Goal: Task Accomplishment & Management: Use online tool/utility

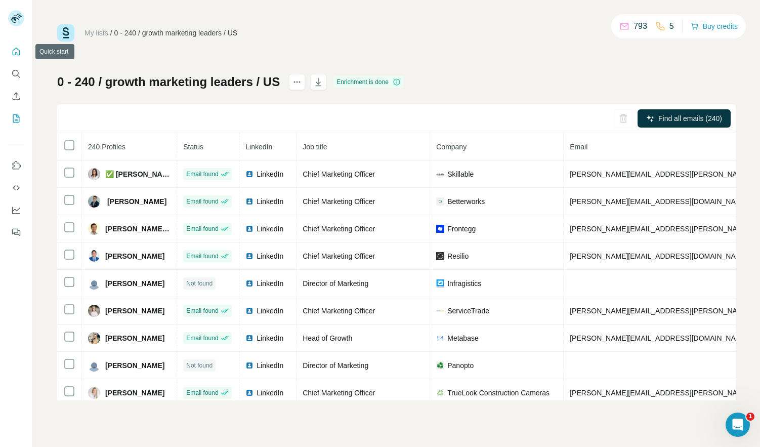
click at [18, 47] on icon "Quick start" at bounding box center [16, 52] width 10 height 10
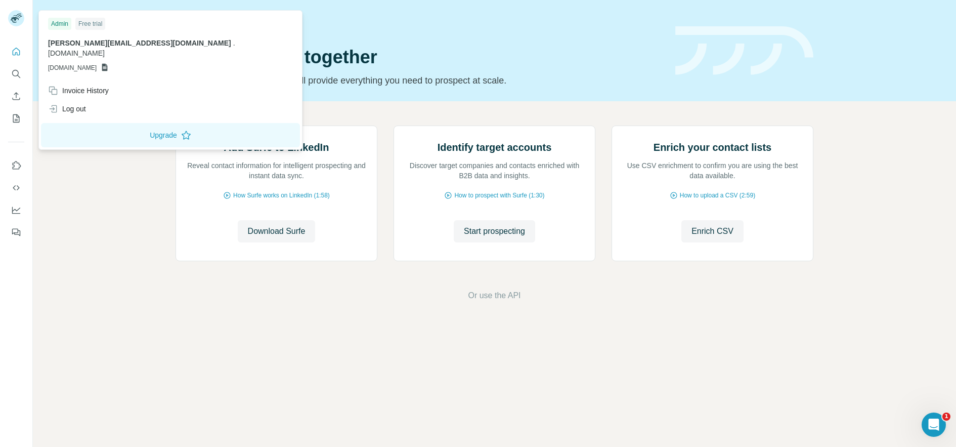
click at [22, 15] on rect at bounding box center [16, 18] width 16 height 16
click at [305, 20] on div "Quick start" at bounding box center [418, 24] width 487 height 10
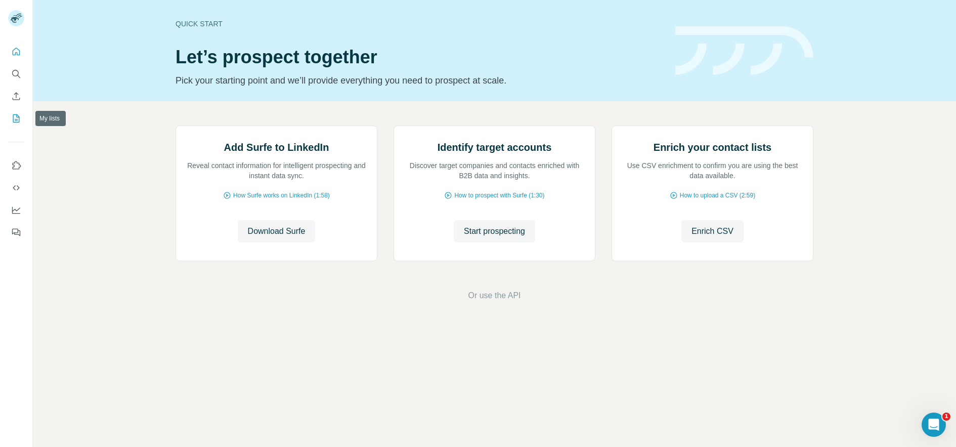
click at [21, 114] on icon "My lists" at bounding box center [16, 118] width 10 height 10
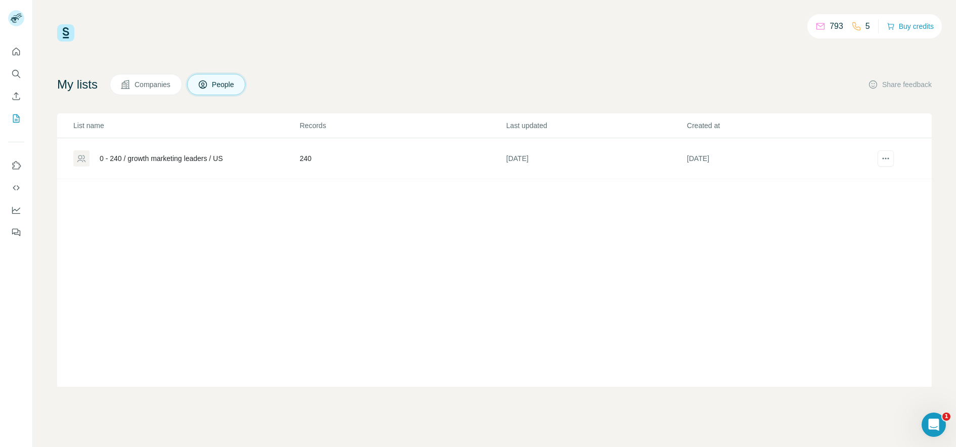
click at [155, 89] on span "Companies" at bounding box center [153, 84] width 37 height 10
click at [200, 85] on button "People" at bounding box center [216, 84] width 59 height 21
click at [19, 53] on icon "Quick start" at bounding box center [16, 52] width 10 height 10
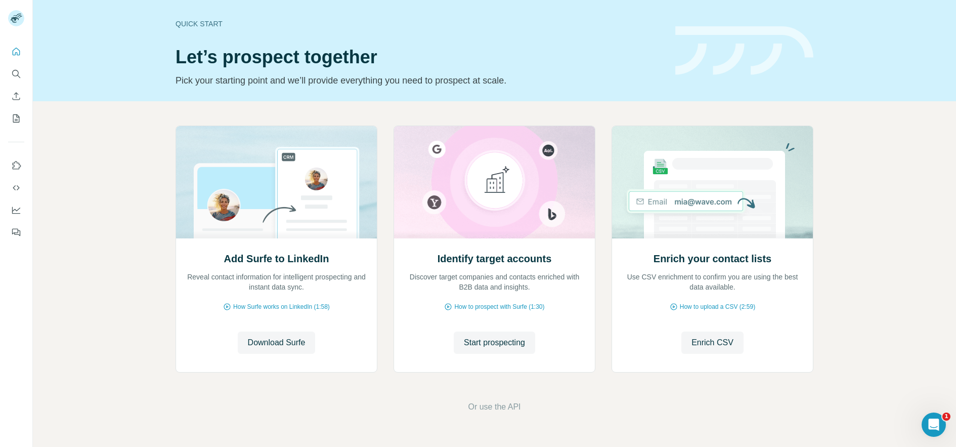
click at [602, 313] on div "Add Surfe to LinkedIn Reveal contact information for intelligent prospecting an…" at bounding box center [494, 250] width 638 height 251
click at [509, 345] on span "Start prospecting" at bounding box center [494, 342] width 61 height 12
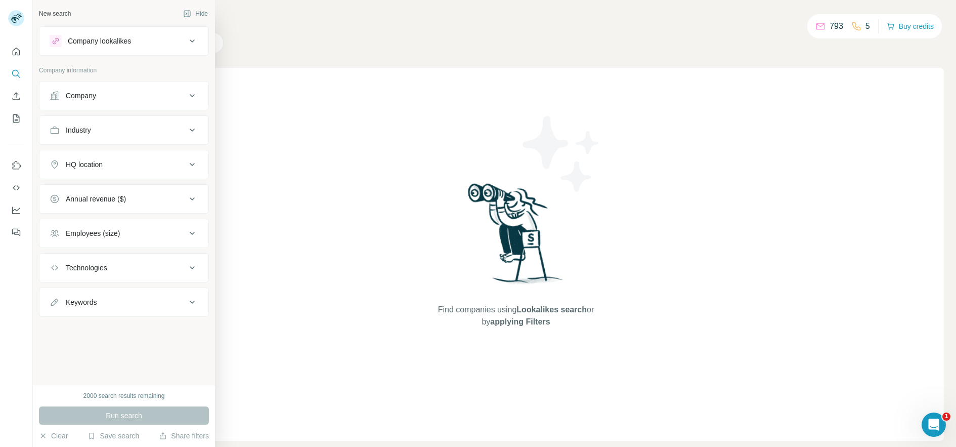
click at [133, 97] on div "Company" at bounding box center [118, 96] width 137 height 10
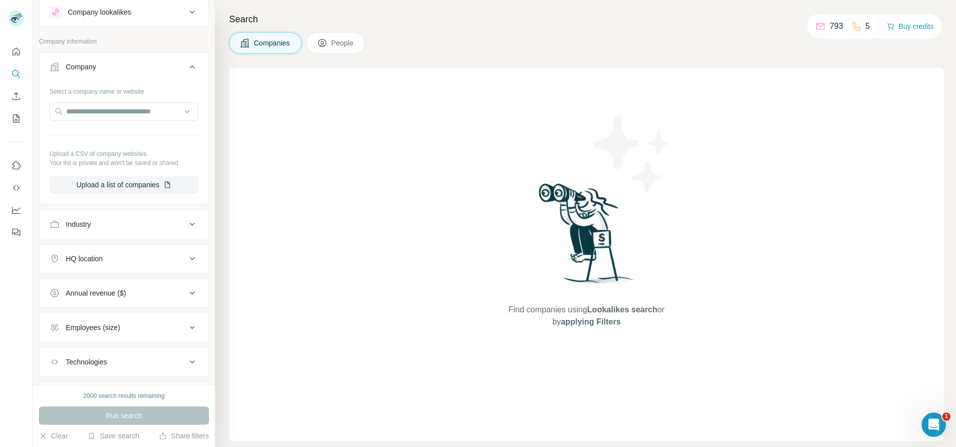
scroll to position [34, 0]
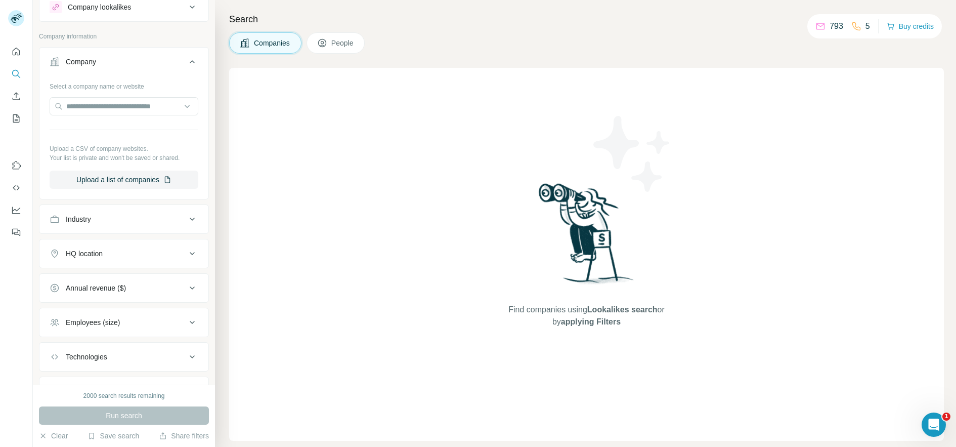
click at [162, 320] on div "Employees (size)" at bounding box center [118, 322] width 137 height 10
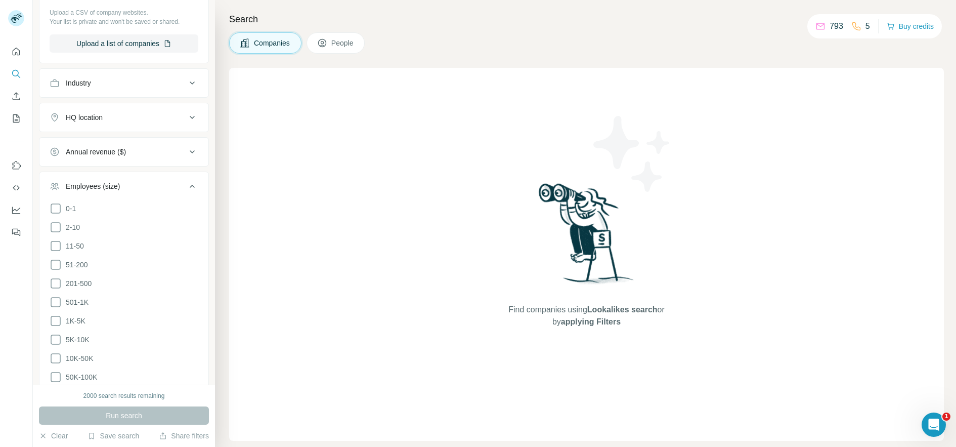
scroll to position [203, 0]
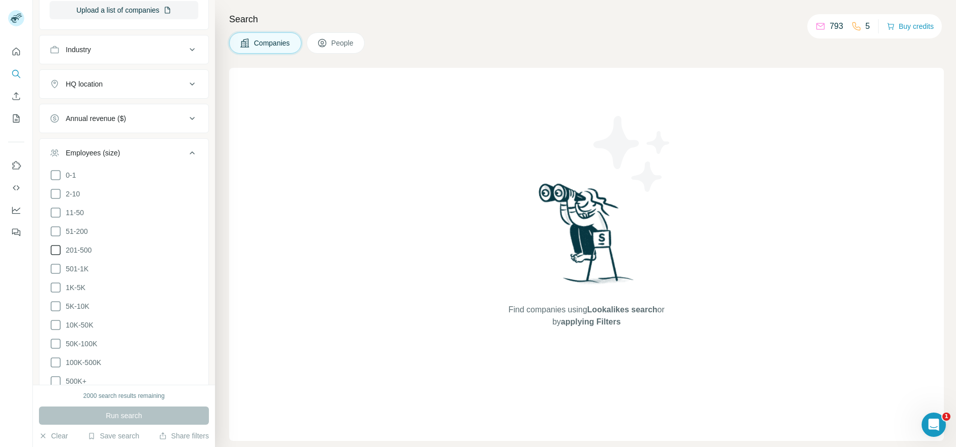
click at [57, 247] on icon at bounding box center [56, 250] width 12 height 12
click at [190, 153] on icon at bounding box center [192, 152] width 5 height 3
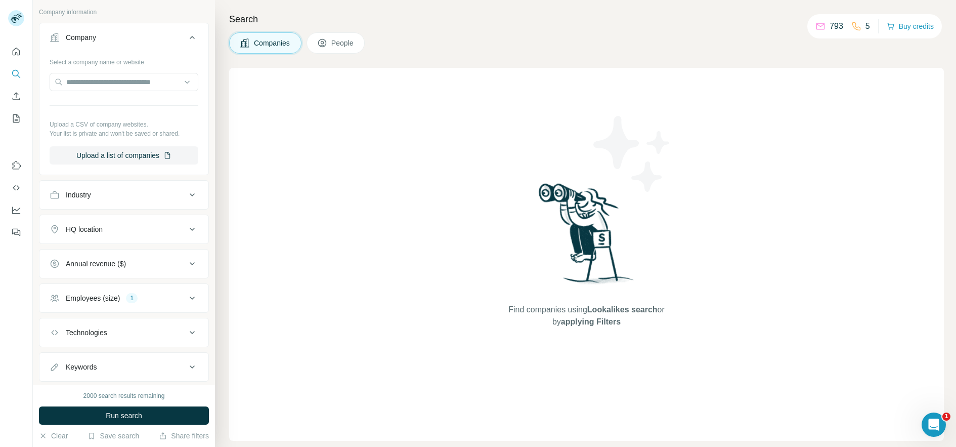
scroll to position [60, 0]
click at [164, 291] on div "Employees (size) 1" at bounding box center [118, 296] width 137 height 10
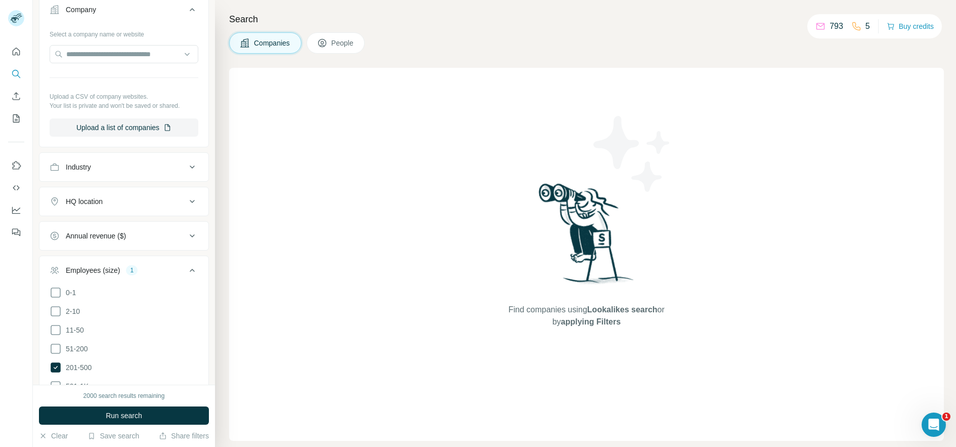
scroll to position [88, 0]
click at [186, 263] on icon at bounding box center [192, 268] width 12 height 12
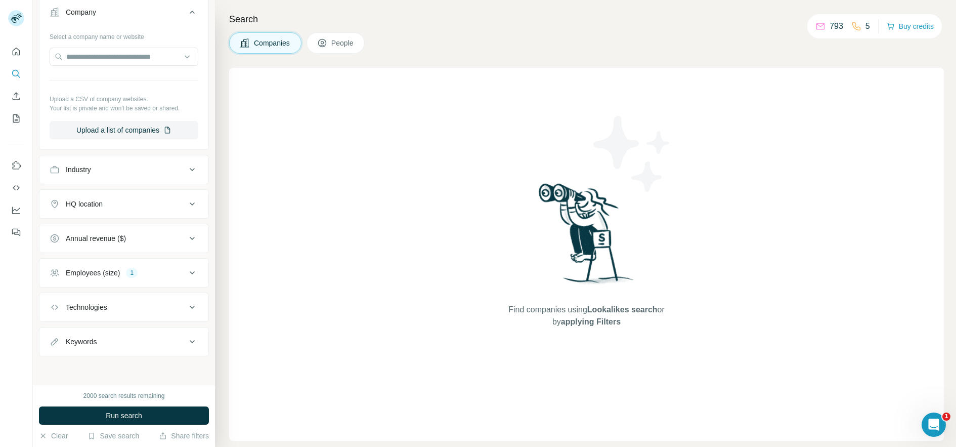
click at [176, 236] on div "Annual revenue ($)" at bounding box center [118, 238] width 137 height 10
click at [186, 233] on icon at bounding box center [192, 238] width 12 height 12
click at [173, 277] on div "Employees (size) 1" at bounding box center [118, 273] width 137 height 10
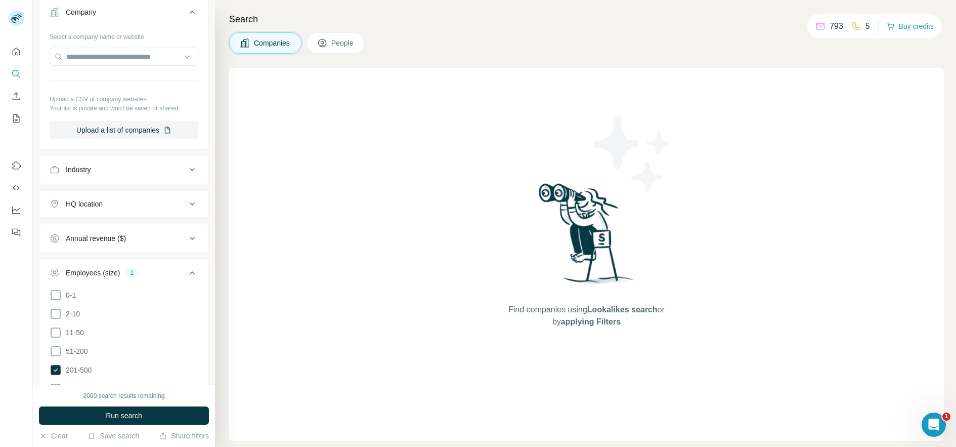
click at [175, 273] on div "Employees (size) 1" at bounding box center [118, 273] width 137 height 10
click at [186, 234] on icon at bounding box center [192, 238] width 12 height 12
click at [61, 295] on icon at bounding box center [56, 298] width 12 height 12
click at [186, 241] on icon at bounding box center [192, 238] width 12 height 12
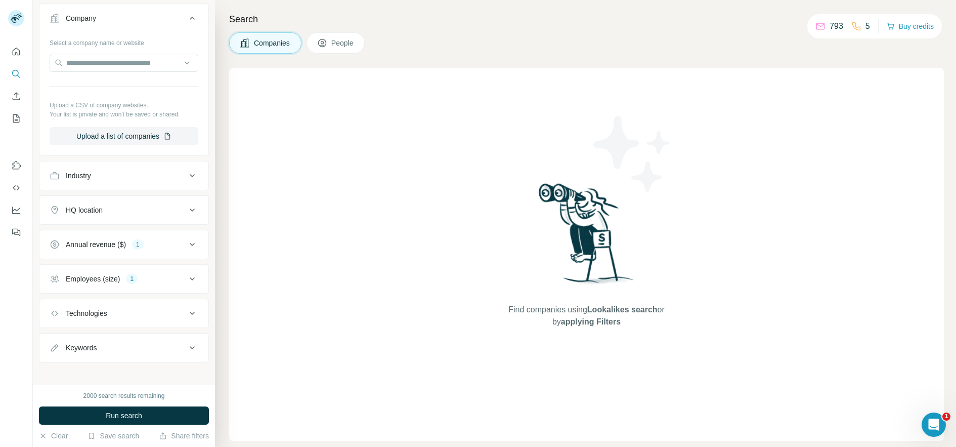
scroll to position [83, 0]
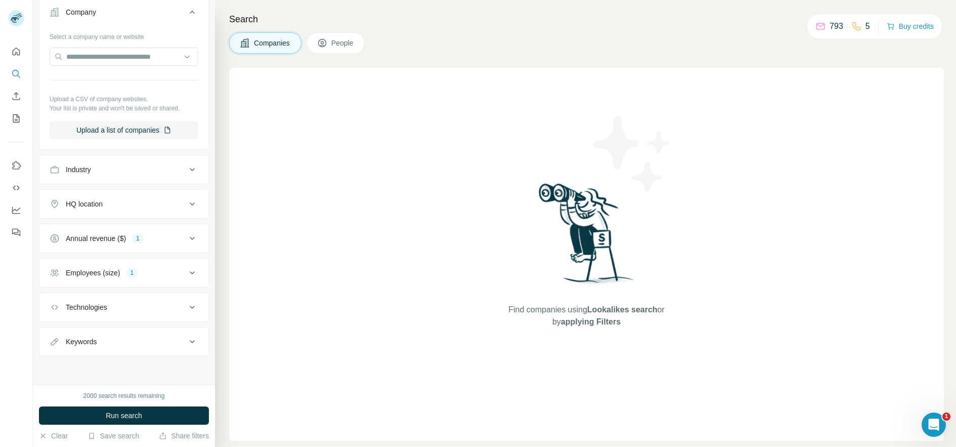
click at [186, 208] on icon at bounding box center [192, 204] width 12 height 12
click at [152, 231] on input "text" at bounding box center [124, 229] width 149 height 18
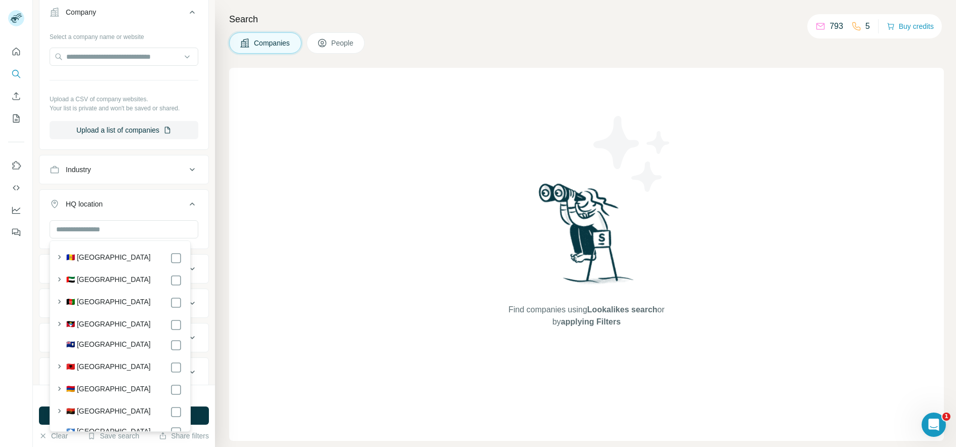
click at [188, 200] on icon at bounding box center [192, 204] width 12 height 12
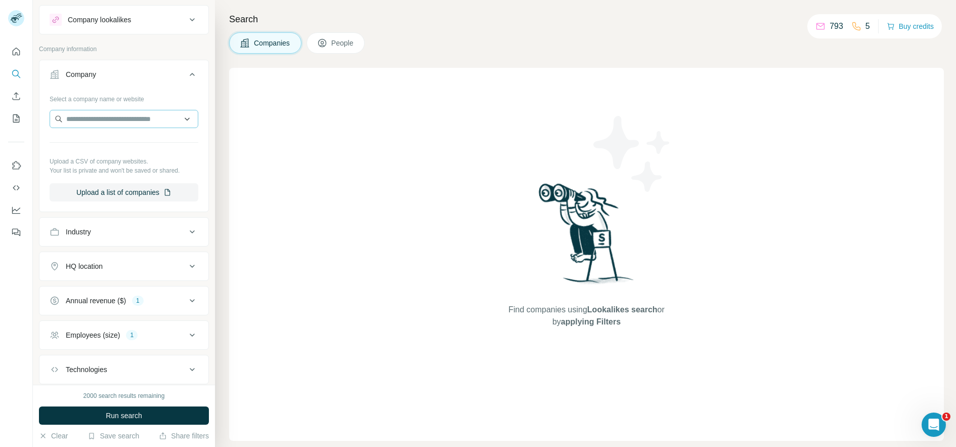
scroll to position [0, 0]
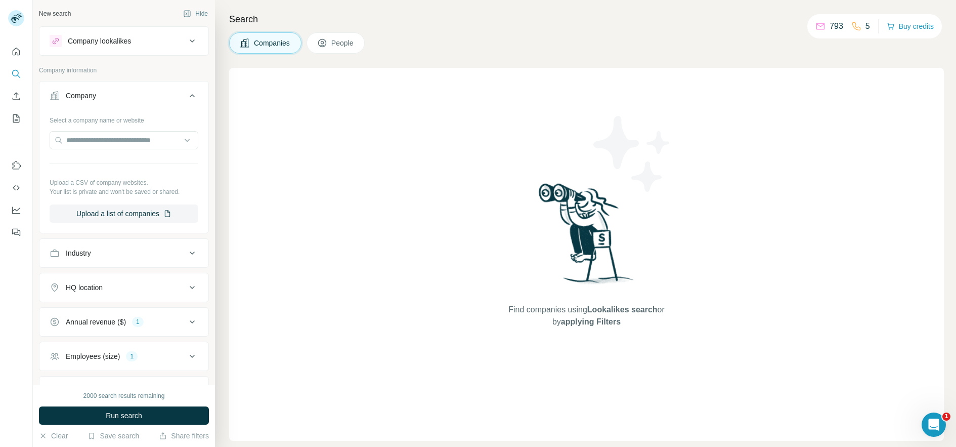
click at [186, 96] on icon at bounding box center [192, 96] width 12 height 12
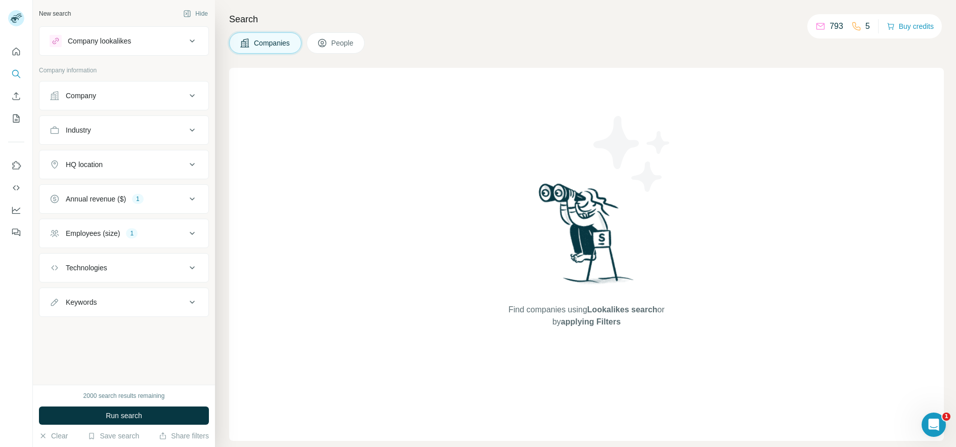
click at [127, 89] on button "Company" at bounding box center [123, 95] width 169 height 24
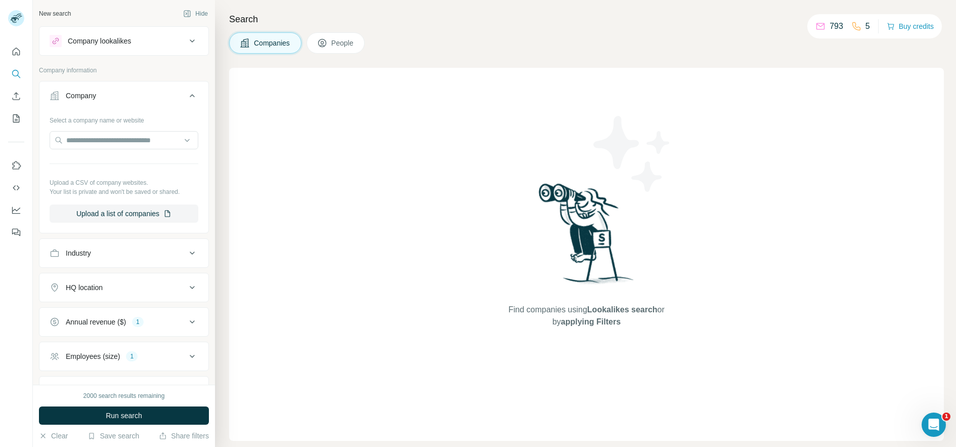
click at [149, 93] on div "Company" at bounding box center [118, 96] width 137 height 10
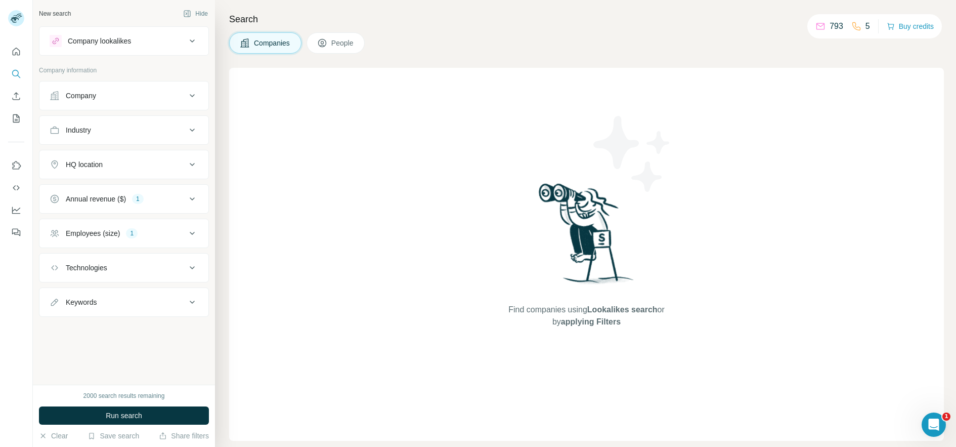
click at [124, 164] on div "HQ location" at bounding box center [118, 164] width 137 height 10
click at [115, 191] on input "text" at bounding box center [124, 190] width 149 height 18
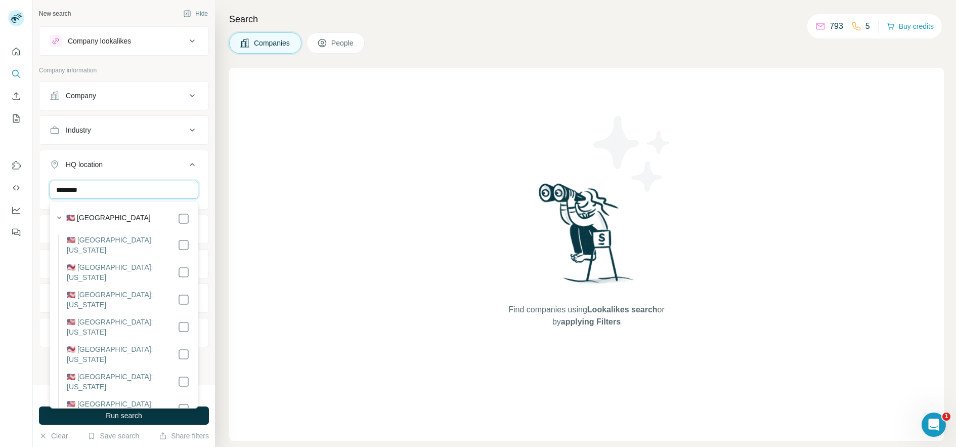
type input "********"
click at [142, 213] on div "🇺🇸 United States" at bounding box center [127, 218] width 123 height 12
click at [186, 160] on icon at bounding box center [192, 164] width 12 height 12
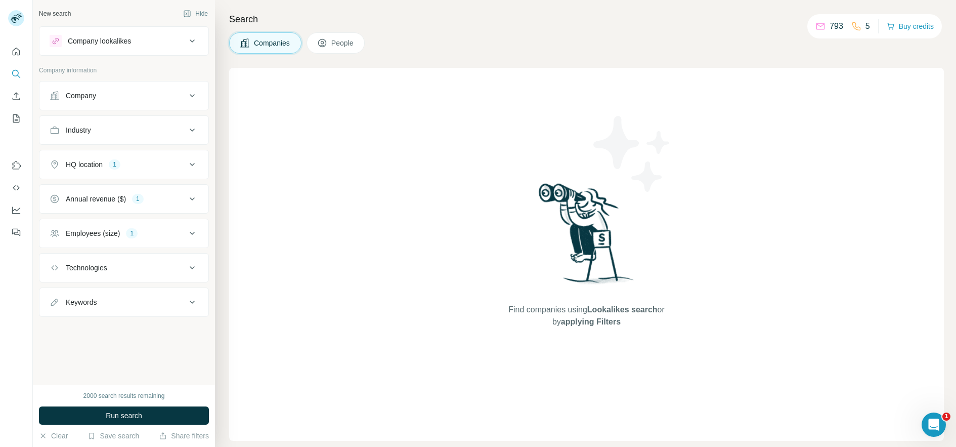
click at [165, 129] on div "Industry" at bounding box center [118, 130] width 137 height 10
click at [158, 96] on div "Company" at bounding box center [118, 96] width 137 height 10
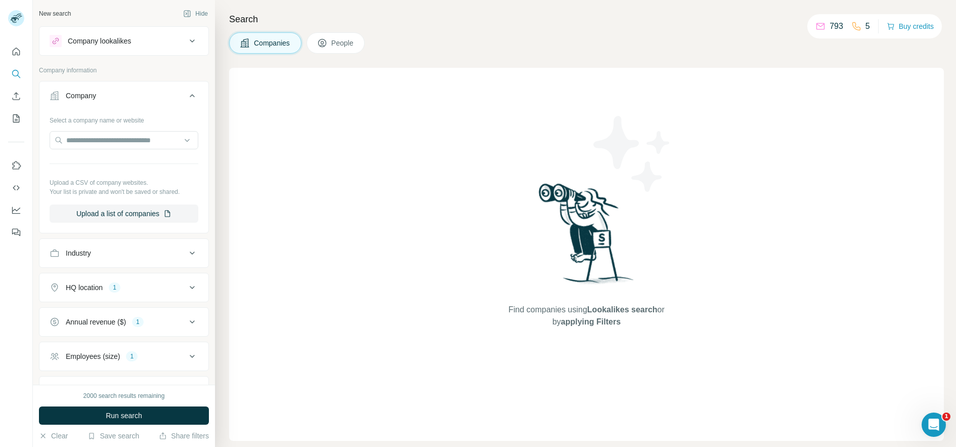
click at [158, 96] on div "Company" at bounding box center [118, 96] width 137 height 10
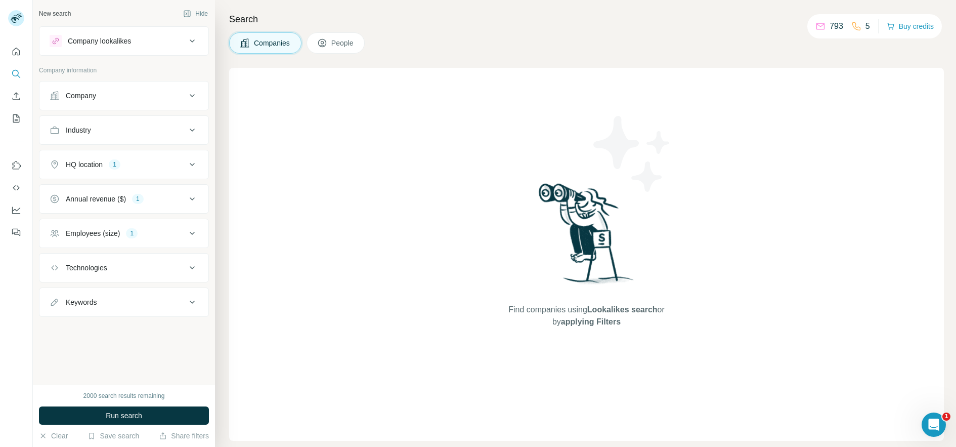
click at [350, 42] on span "People" at bounding box center [342, 43] width 23 height 10
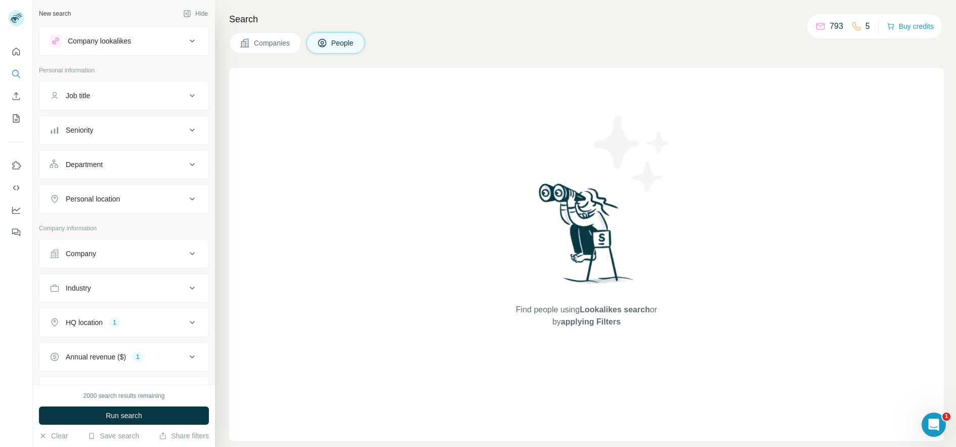
click at [138, 203] on div "Personal location" at bounding box center [118, 199] width 137 height 10
click at [130, 224] on input "text" at bounding box center [124, 224] width 149 height 18
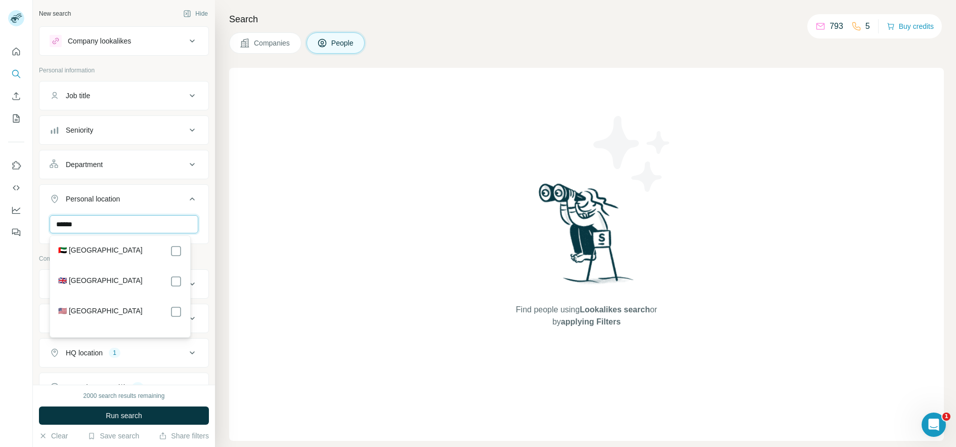
type input "******"
click at [131, 306] on div "🇺🇸 United States" at bounding box center [120, 311] width 124 height 12
click at [165, 312] on div "🇺🇸 United States" at bounding box center [120, 311] width 124 height 12
click at [192, 197] on button "Personal location 1" at bounding box center [123, 201] width 169 height 28
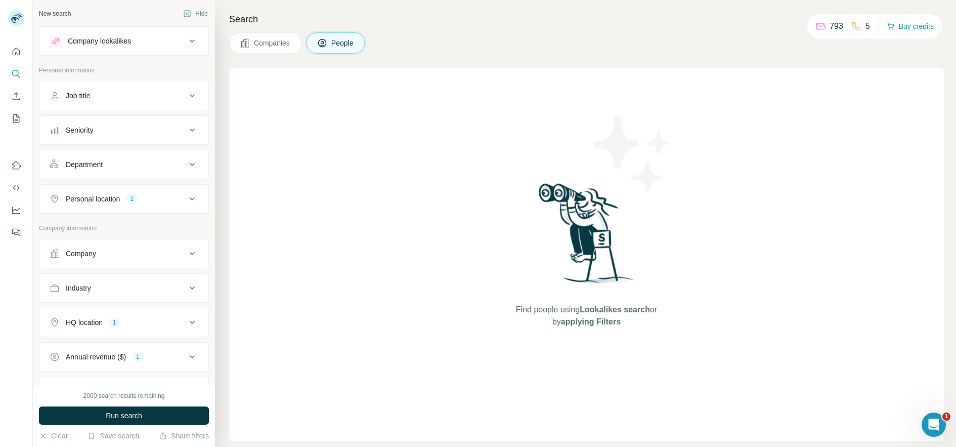
click at [186, 127] on icon at bounding box center [192, 130] width 12 height 12
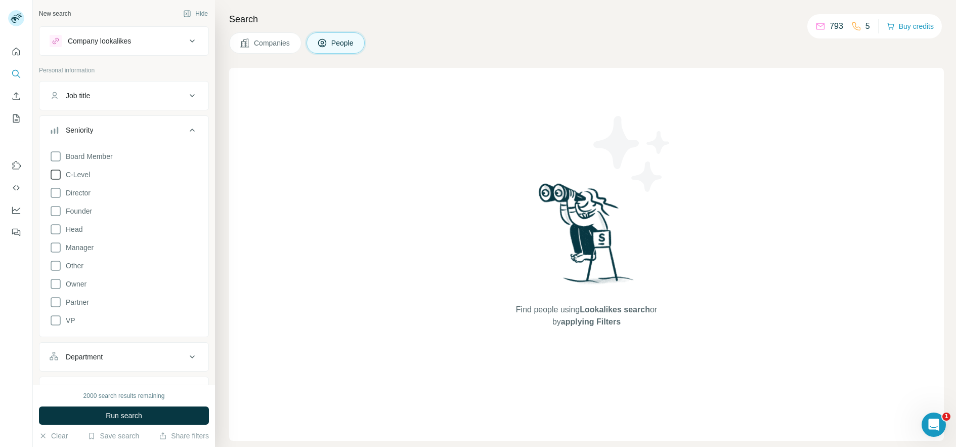
click at [55, 169] on icon at bounding box center [56, 174] width 10 height 10
click at [62, 157] on span "Board Member" at bounding box center [87, 156] width 51 height 10
click at [63, 193] on span "Director" at bounding box center [76, 193] width 29 height 10
click at [88, 215] on span "Founder" at bounding box center [77, 211] width 30 height 10
click at [53, 318] on icon at bounding box center [56, 320] width 12 height 12
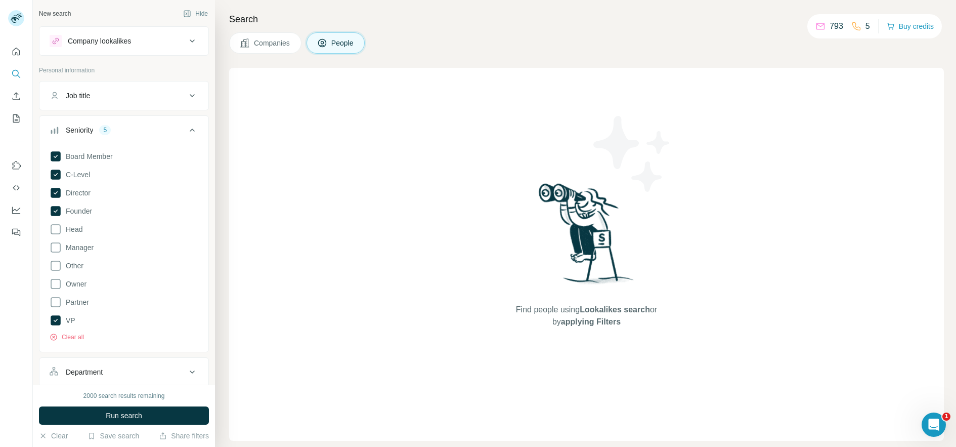
click at [189, 129] on icon at bounding box center [192, 130] width 12 height 12
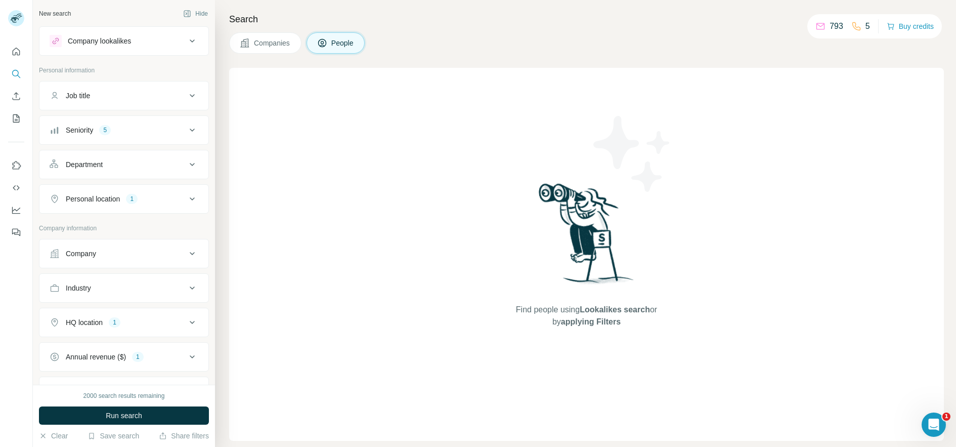
click at [191, 101] on button "Job title" at bounding box center [123, 95] width 169 height 24
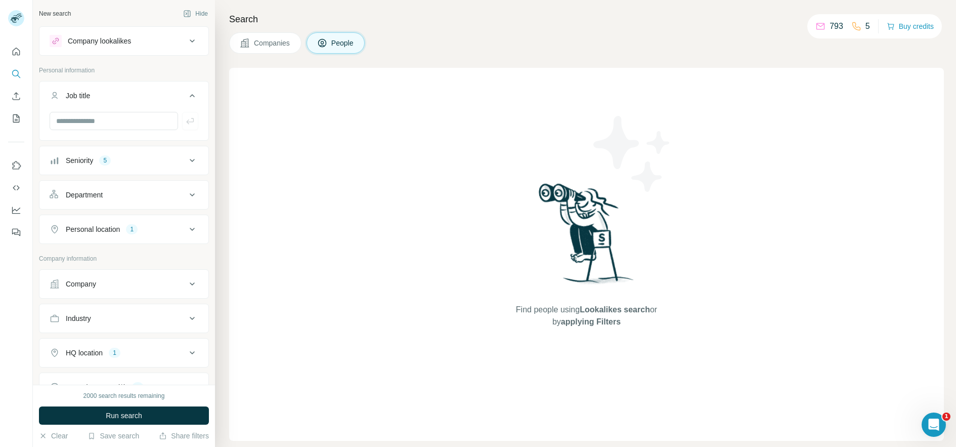
click at [191, 101] on button "Job title" at bounding box center [123, 97] width 169 height 28
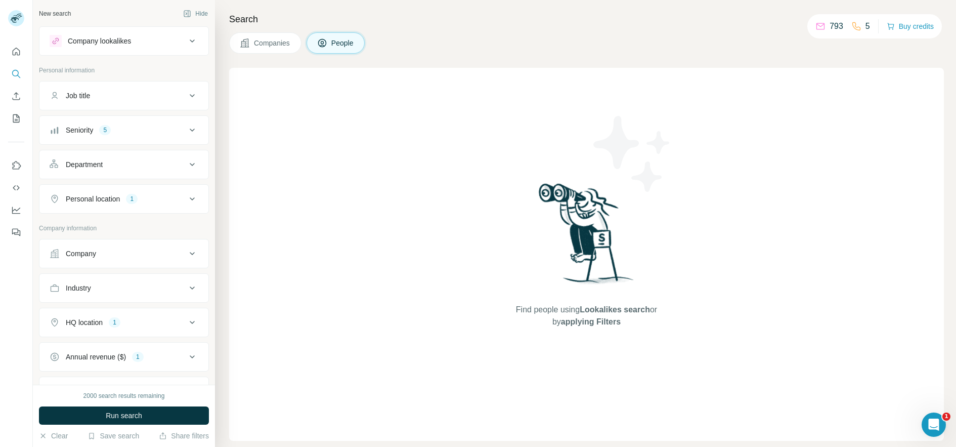
click at [175, 166] on div "Department" at bounding box center [118, 164] width 137 height 10
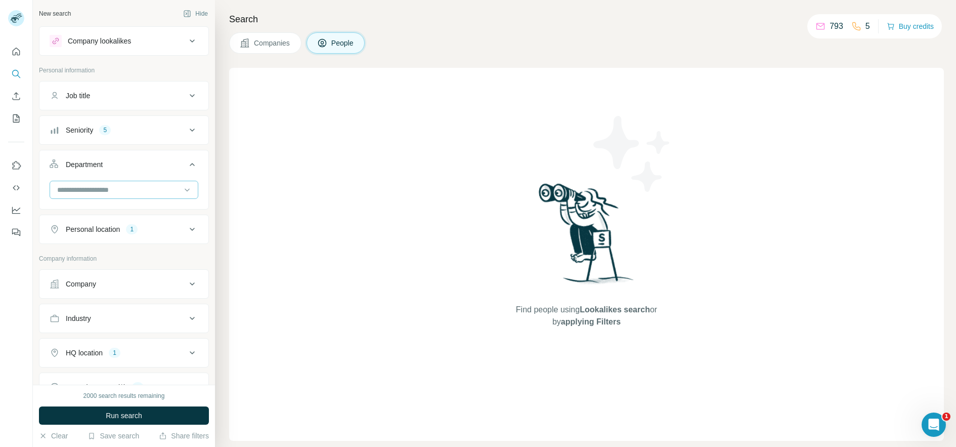
click at [171, 183] on div at bounding box center [118, 189] width 125 height 17
click at [147, 245] on div "Marketing and Advertising" at bounding box center [120, 246] width 124 height 10
click at [174, 230] on div "Clear all" at bounding box center [124, 230] width 149 height 9
click at [171, 189] on input at bounding box center [118, 189] width 125 height 11
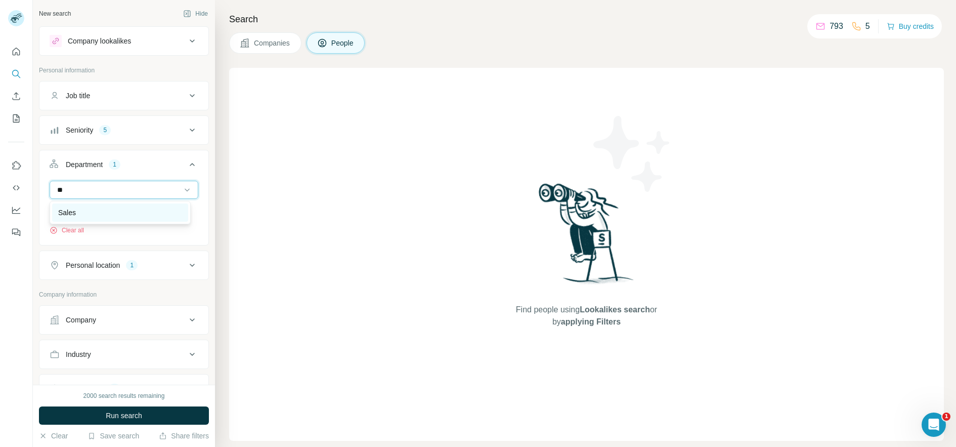
type input "**"
click at [157, 209] on div "Sales" at bounding box center [120, 212] width 124 height 10
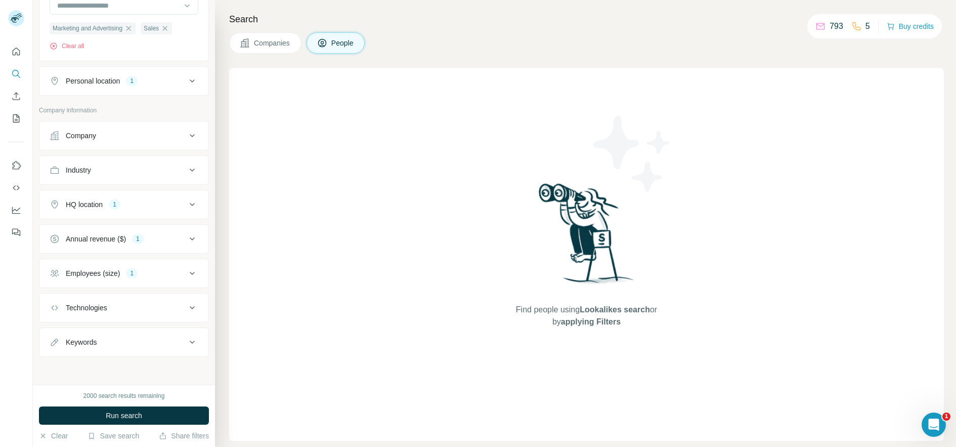
scroll to position [185, 0]
click at [134, 413] on span "Run search" at bounding box center [124, 415] width 36 height 10
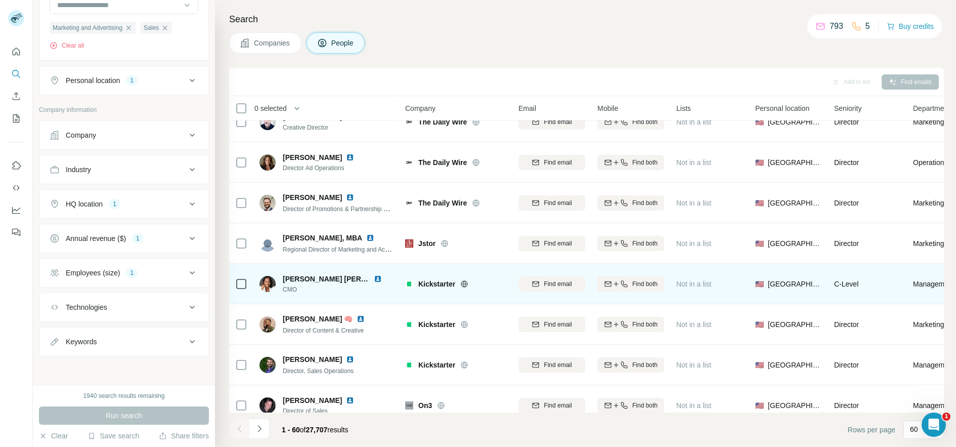
scroll to position [467, 0]
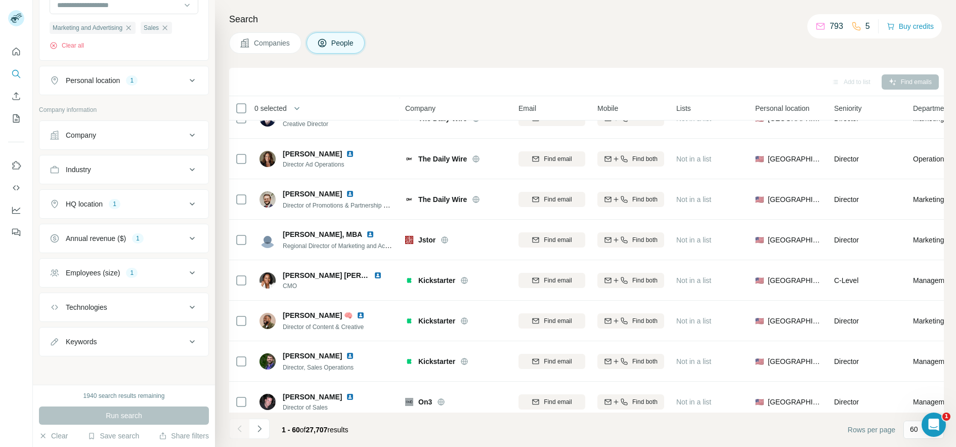
click at [152, 242] on div "Annual revenue ($) 1" at bounding box center [118, 238] width 137 height 10
click at [152, 274] on div "Employees (size) 1" at bounding box center [118, 273] width 137 height 10
click at [152, 274] on div "Employees (size) 1" at bounding box center [118, 272] width 137 height 10
click at [158, 212] on button "HQ location 1" at bounding box center [123, 204] width 169 height 24
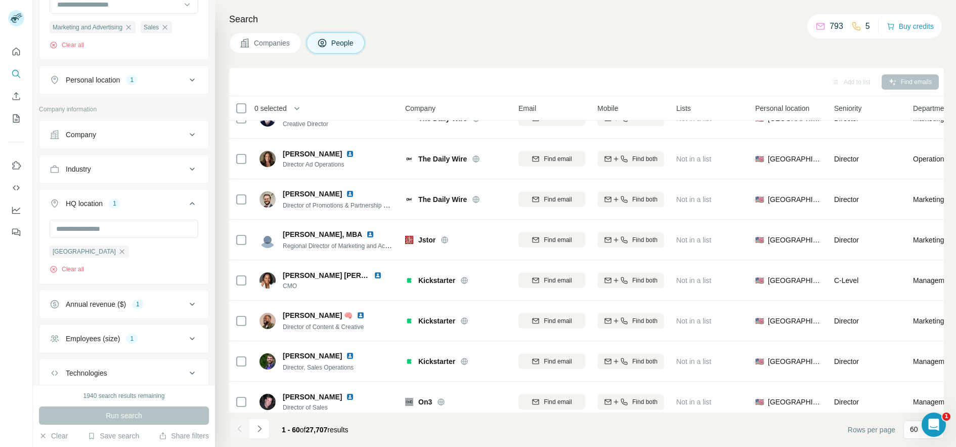
click at [158, 212] on button "HQ location 1" at bounding box center [123, 205] width 169 height 28
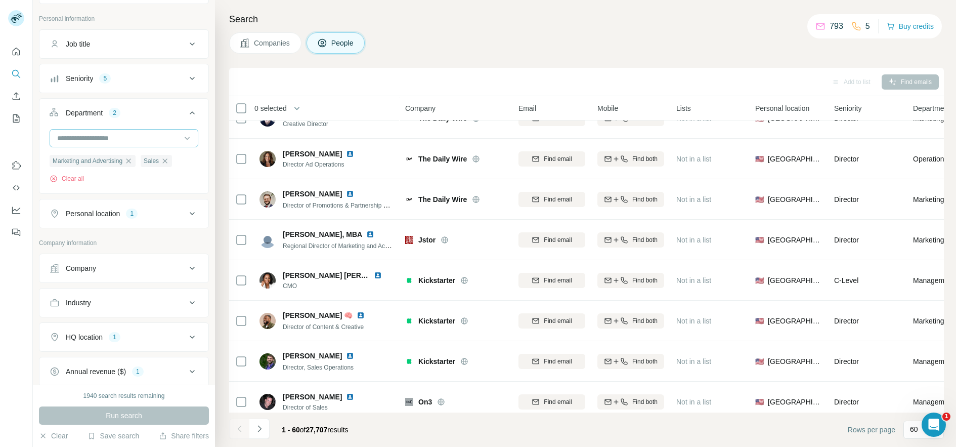
scroll to position [50, 0]
click at [133, 75] on div "Seniority 5" at bounding box center [118, 80] width 137 height 10
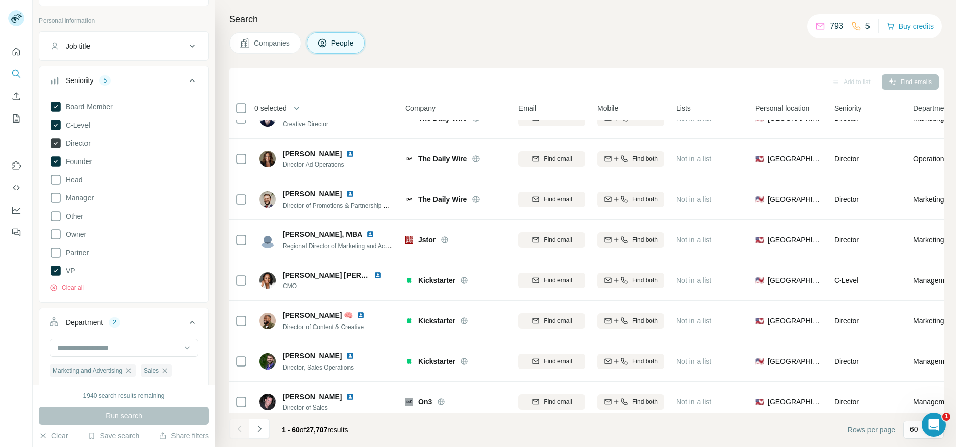
click at [78, 144] on span "Director" at bounding box center [76, 143] width 29 height 10
click at [188, 84] on icon at bounding box center [192, 80] width 12 height 12
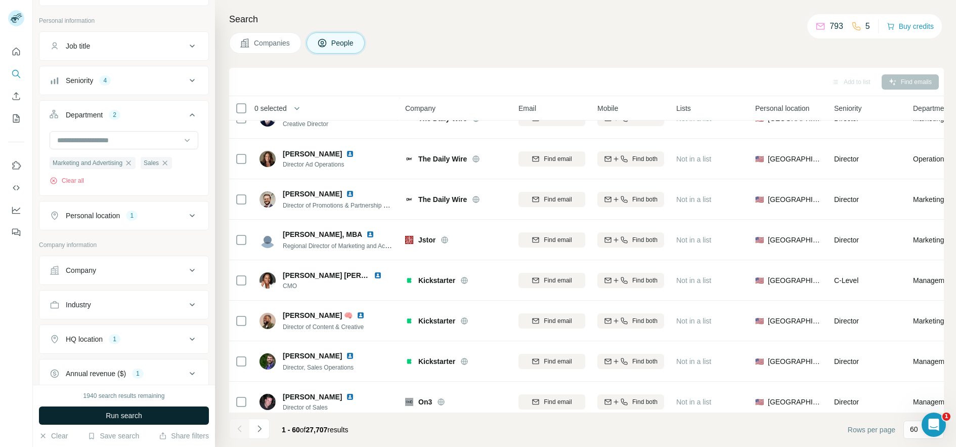
click at [116, 414] on span "Run search" at bounding box center [124, 415] width 36 height 10
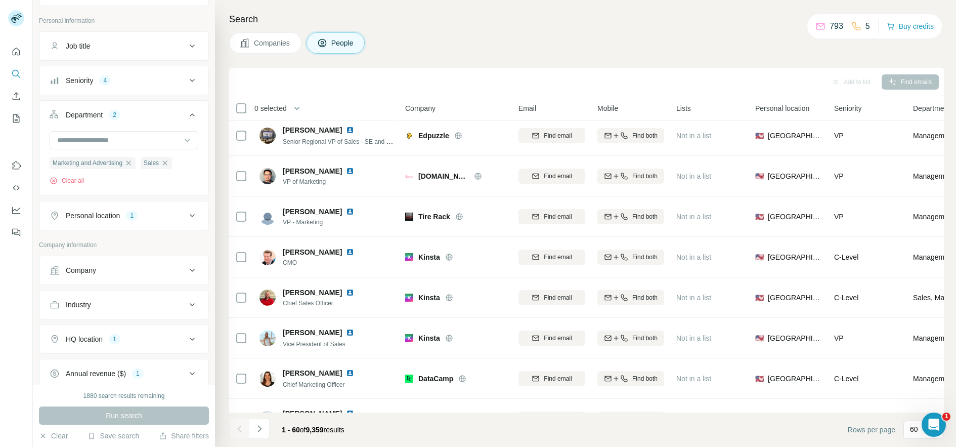
scroll to position [1305, 0]
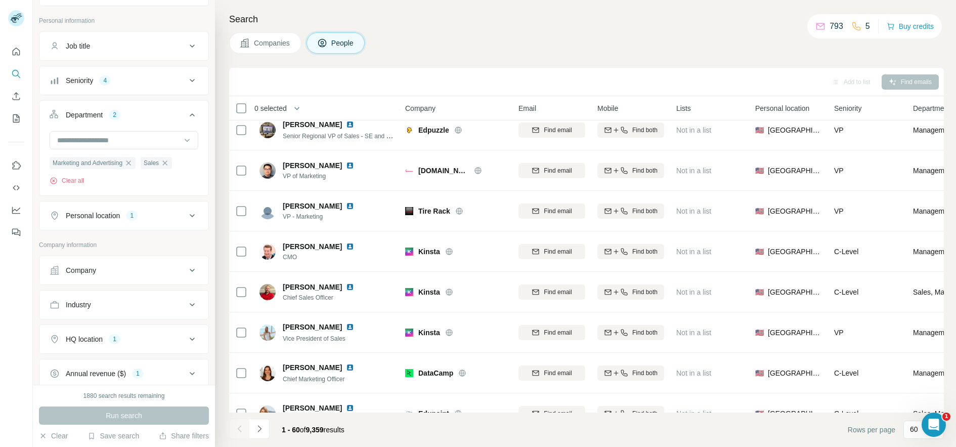
click at [103, 300] on div "Industry" at bounding box center [118, 304] width 137 height 10
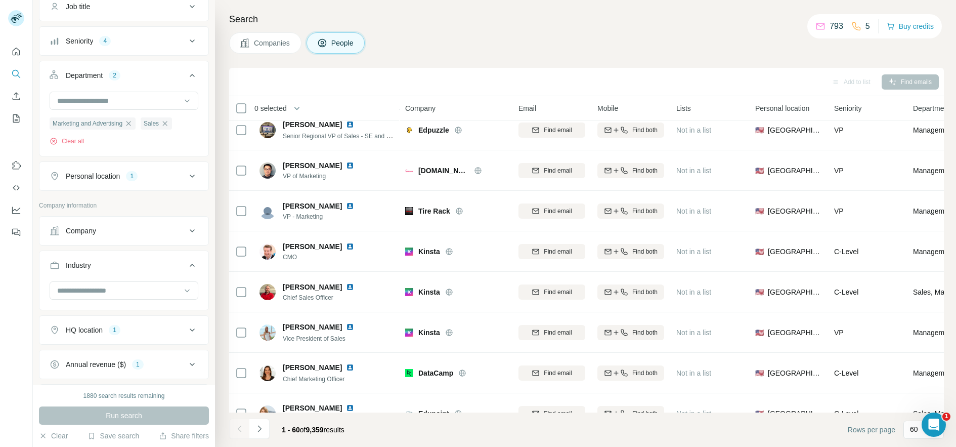
scroll to position [90, 0]
click at [115, 280] on button "Industry" at bounding box center [123, 266] width 169 height 28
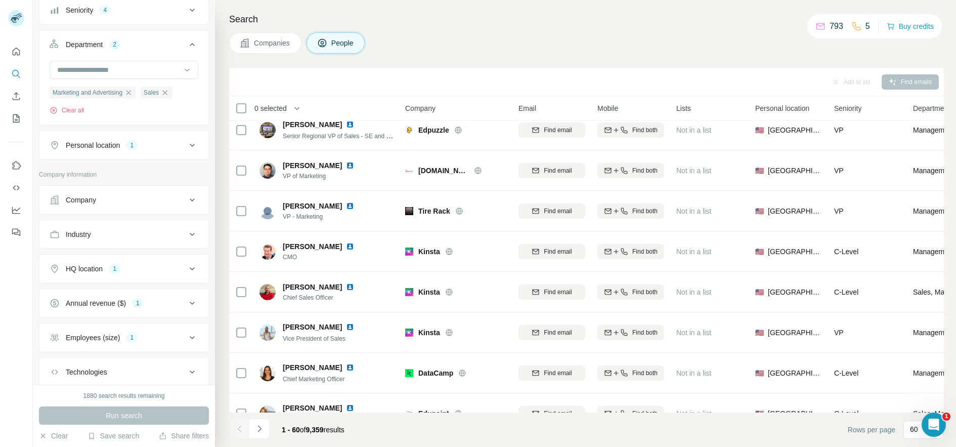
scroll to position [120, 0]
click at [142, 220] on div "Industry" at bounding box center [124, 233] width 170 height 29
click at [135, 239] on button "Industry" at bounding box center [123, 233] width 169 height 24
click at [124, 264] on input at bounding box center [118, 258] width 125 height 11
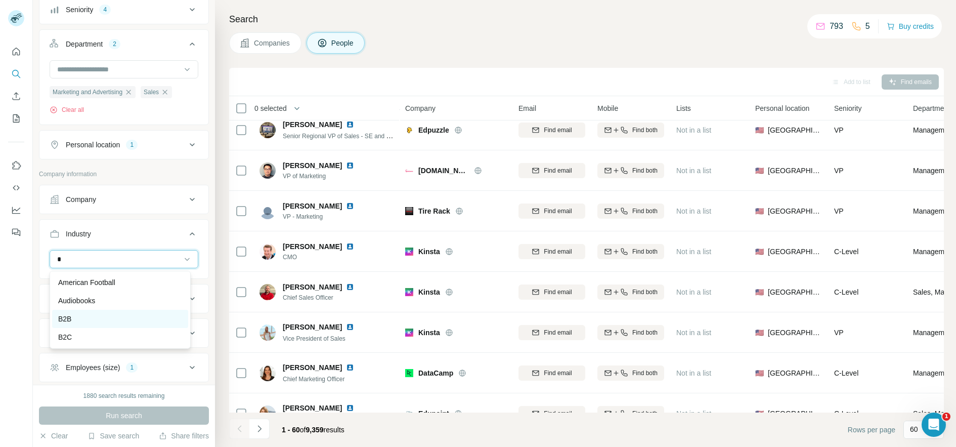
type input "*"
click at [80, 317] on div "B2B" at bounding box center [120, 319] width 124 height 10
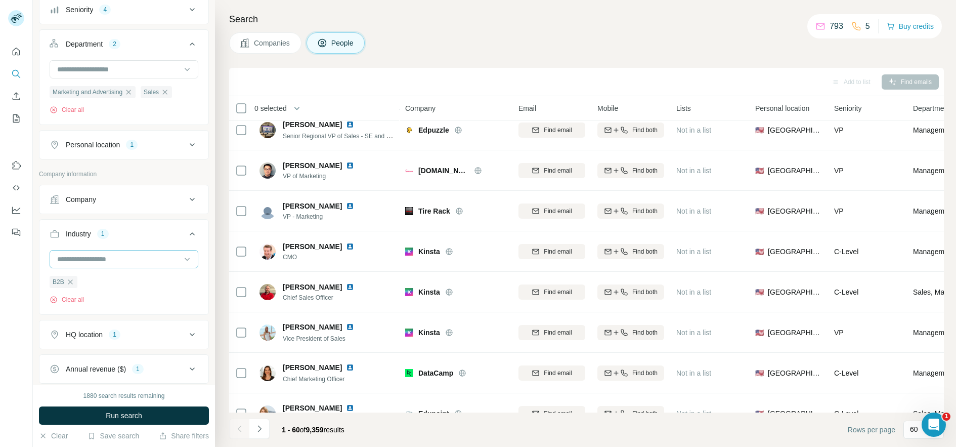
click at [115, 264] on input at bounding box center [118, 258] width 125 height 11
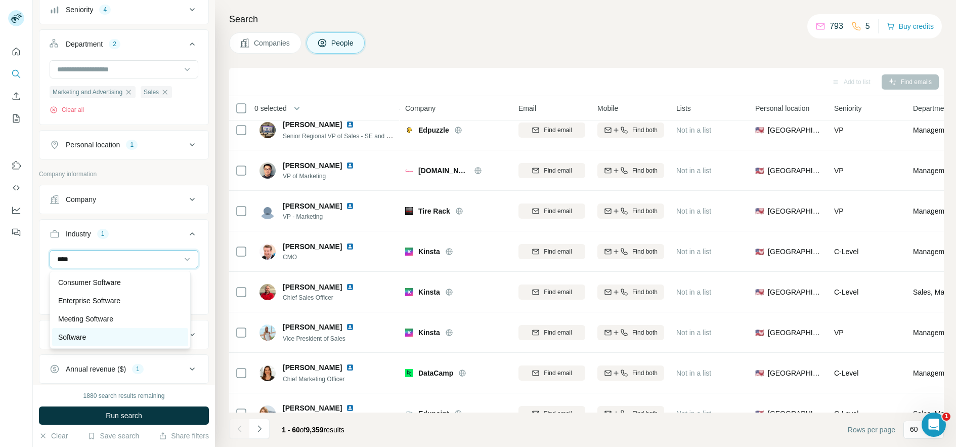
type input "****"
click at [112, 332] on div "Software" at bounding box center [120, 337] width 124 height 10
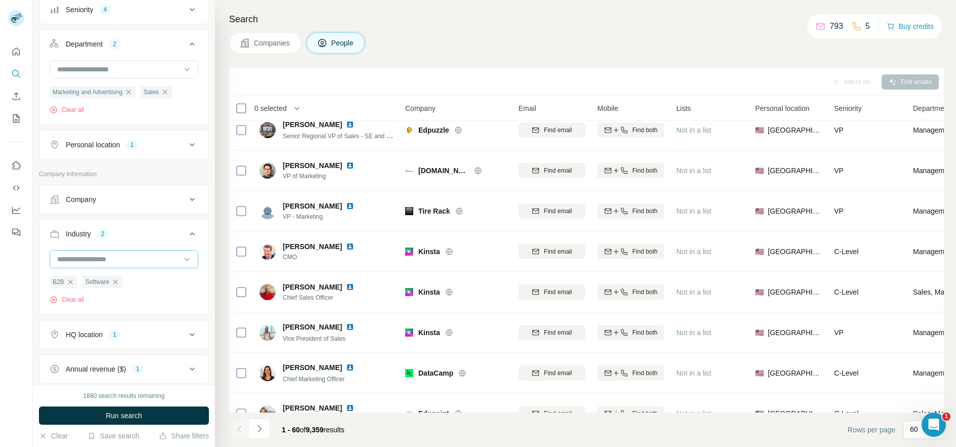
click at [172, 264] on input at bounding box center [118, 258] width 125 height 11
type input "*"
type input "****"
click at [131, 295] on div "Enterprise Software" at bounding box center [120, 300] width 124 height 10
click at [134, 262] on input at bounding box center [118, 258] width 125 height 11
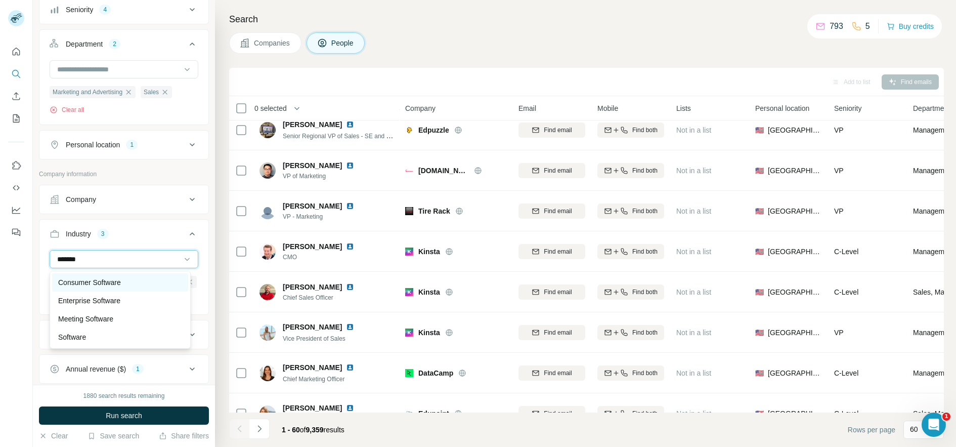
type input "*******"
click at [136, 285] on div "Consumer Software" at bounding box center [120, 282] width 124 height 10
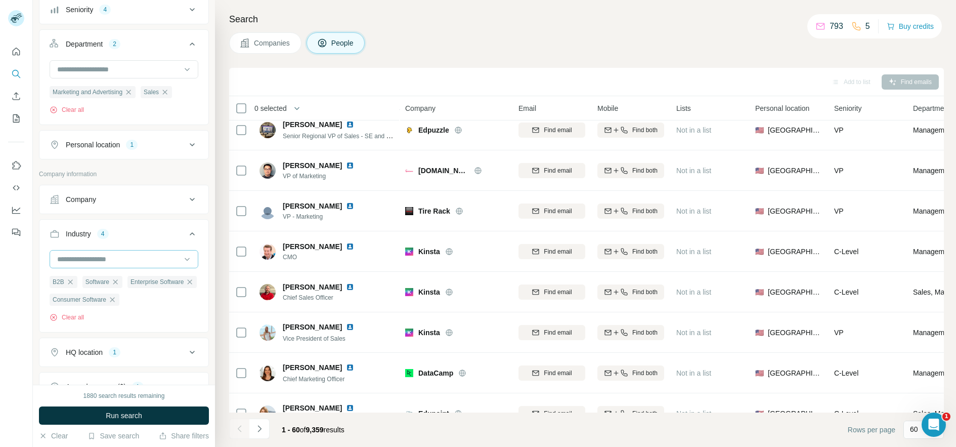
click at [129, 259] on input at bounding box center [118, 258] width 125 height 11
type input "******"
click at [166, 234] on div "Industry 4" at bounding box center [118, 234] width 137 height 10
click at [186, 236] on icon at bounding box center [192, 234] width 12 height 12
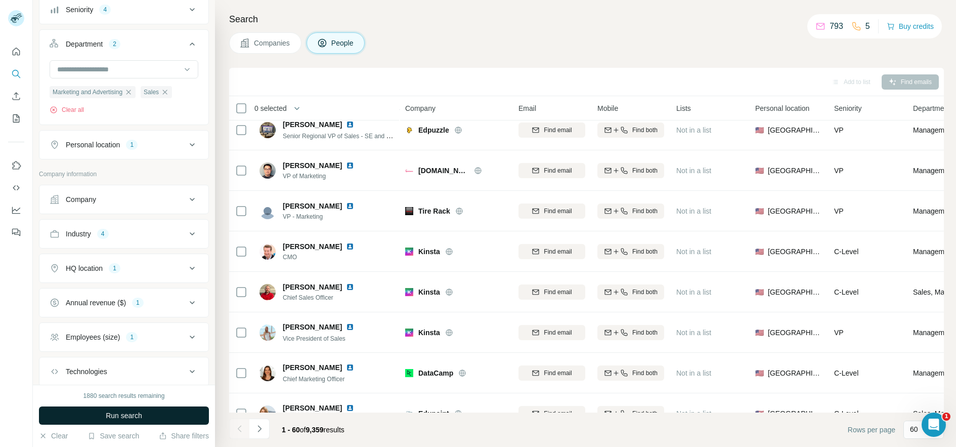
click at [141, 410] on span "Run search" at bounding box center [124, 415] width 36 height 10
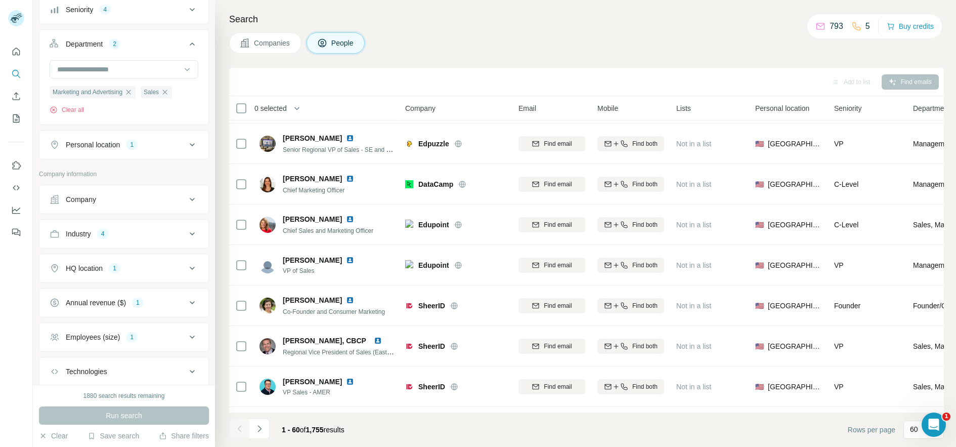
scroll to position [1305, 0]
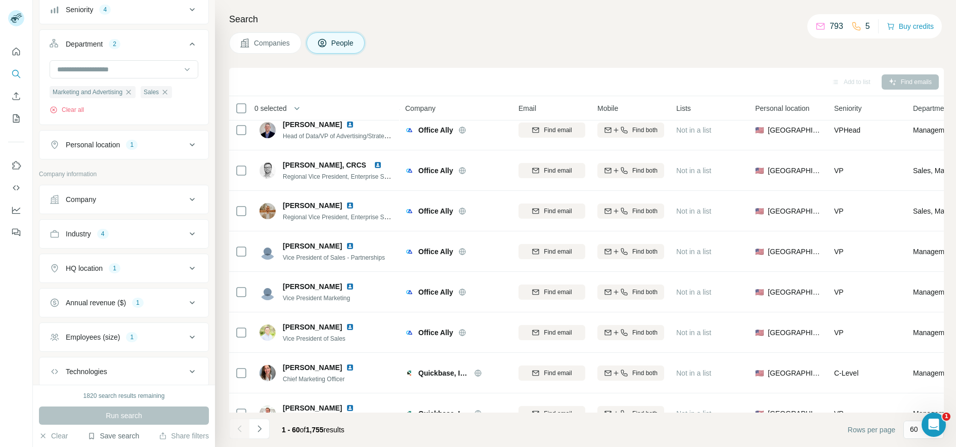
click at [102, 432] on button "Save search" at bounding box center [113, 435] width 52 height 10
click at [138, 396] on div "Save search" at bounding box center [141, 397] width 107 height 20
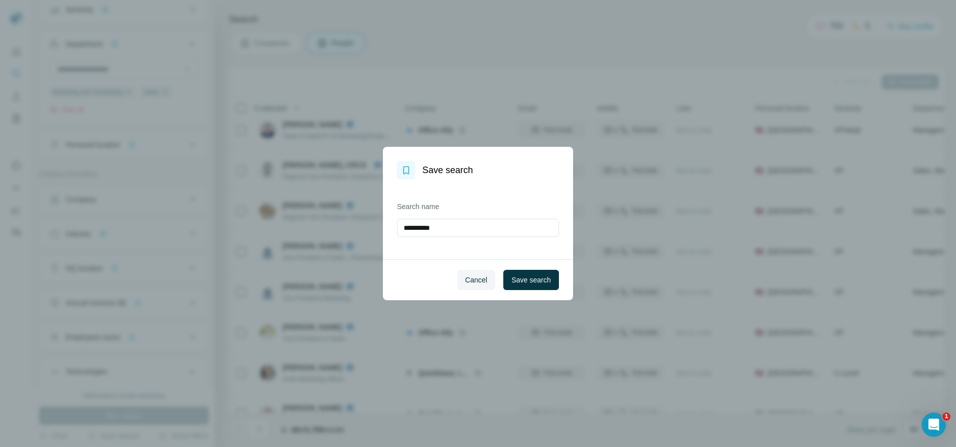
drag, startPoint x: 466, startPoint y: 230, endPoint x: 348, endPoint y: 226, distance: 117.9
click at [348, 226] on div "**********" at bounding box center [478, 223] width 956 height 447
click at [433, 226] on input "**********" at bounding box center [478, 227] width 162 height 18
type input "**********"
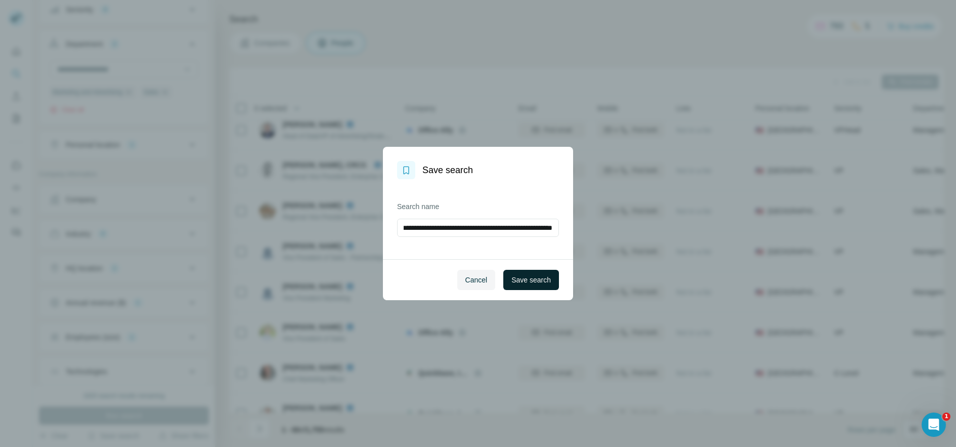
click at [519, 280] on span "Save search" at bounding box center [530, 280] width 39 height 10
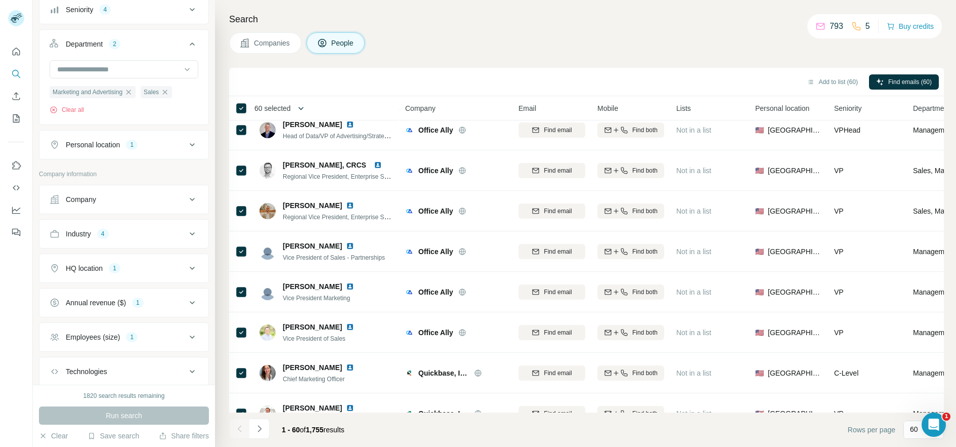
click at [303, 107] on icon "button" at bounding box center [300, 108] width 5 height 3
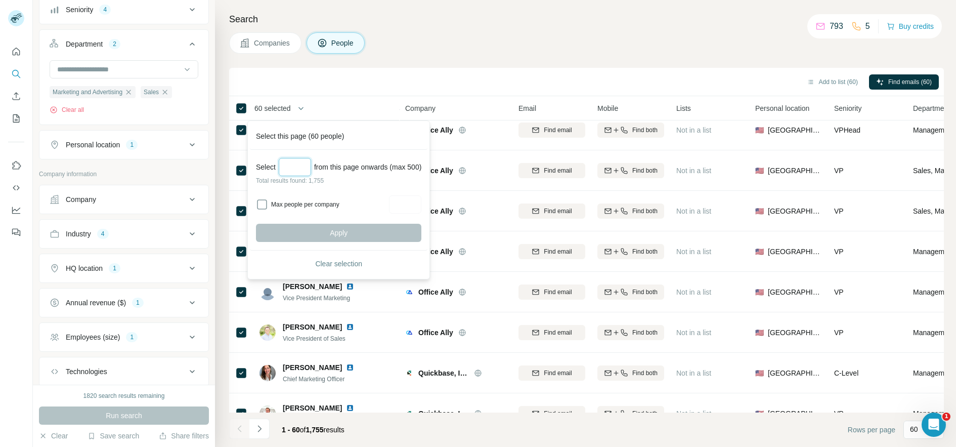
click at [297, 165] on input "Select a number (up to 500)" at bounding box center [295, 167] width 32 height 18
type input "***"
click at [347, 228] on span "Apply" at bounding box center [339, 233] width 18 height 10
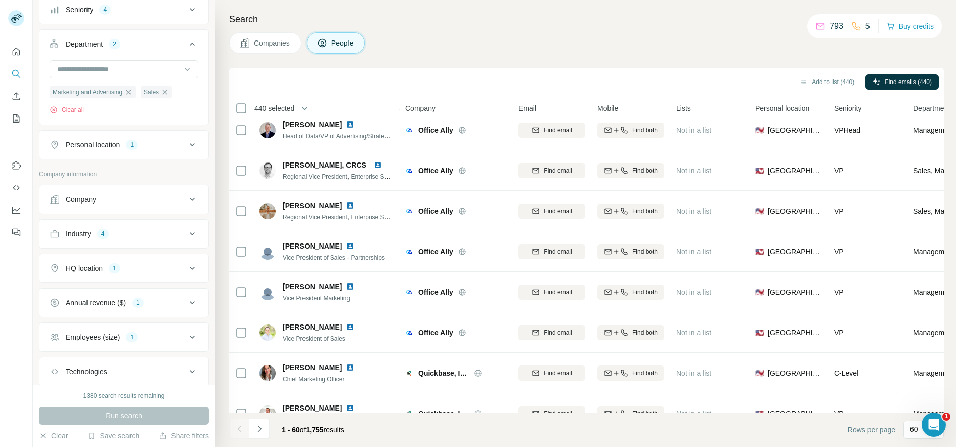
click at [291, 109] on span "440 selected" at bounding box center [274, 108] width 40 height 10
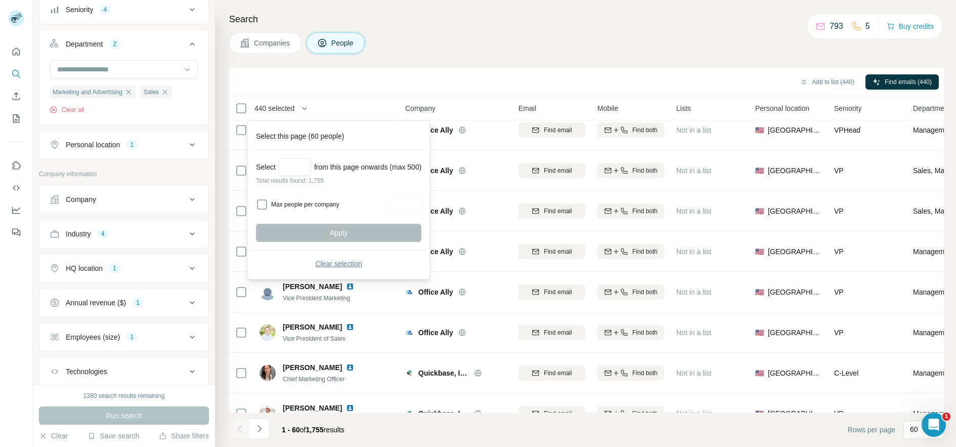
click at [348, 257] on button "Clear selection" at bounding box center [338, 263] width 165 height 18
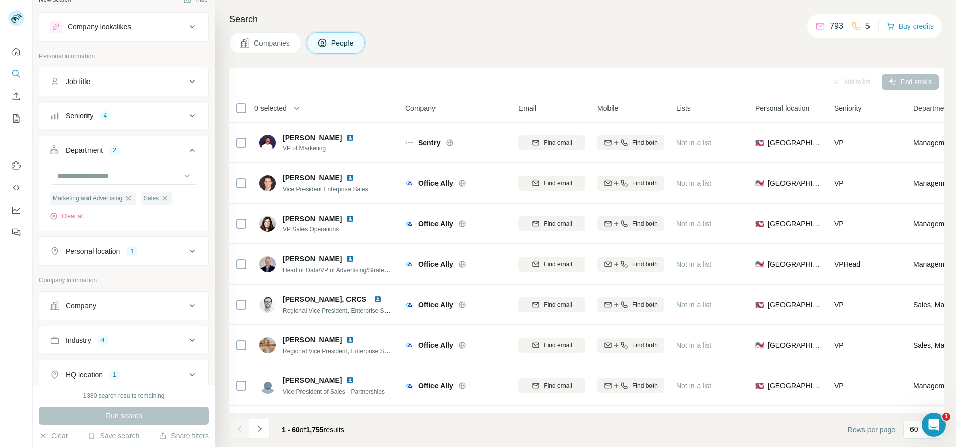
scroll to position [0, 0]
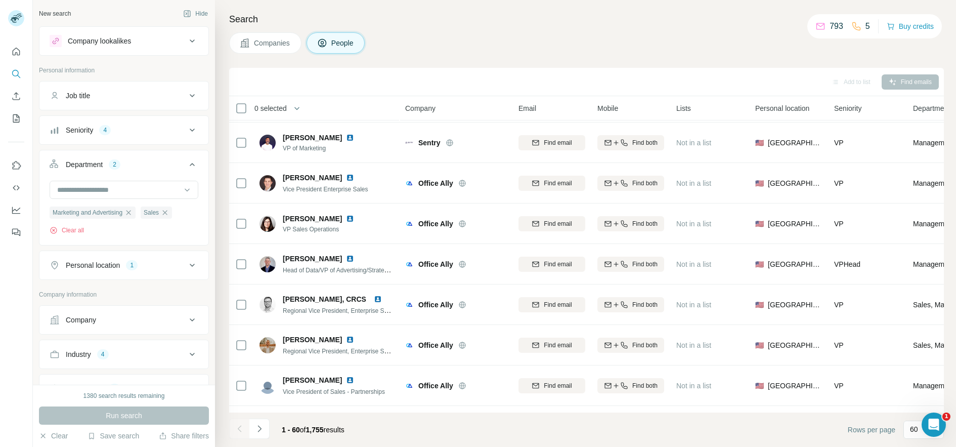
click at [176, 135] on button "Seniority 4" at bounding box center [123, 130] width 169 height 24
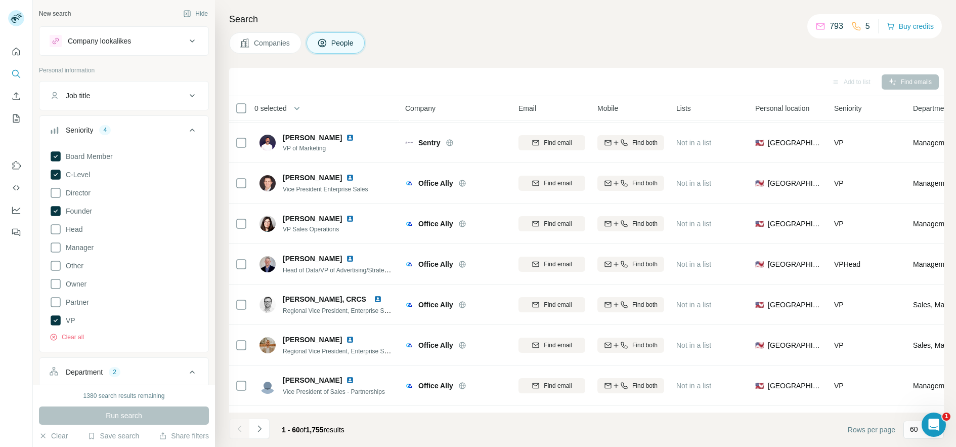
click at [188, 128] on icon at bounding box center [192, 130] width 12 height 12
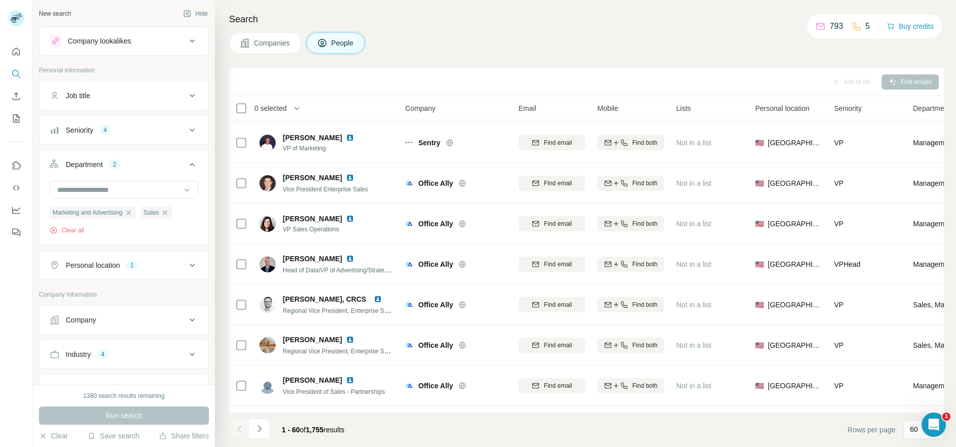
click at [188, 128] on icon at bounding box center [192, 130] width 12 height 12
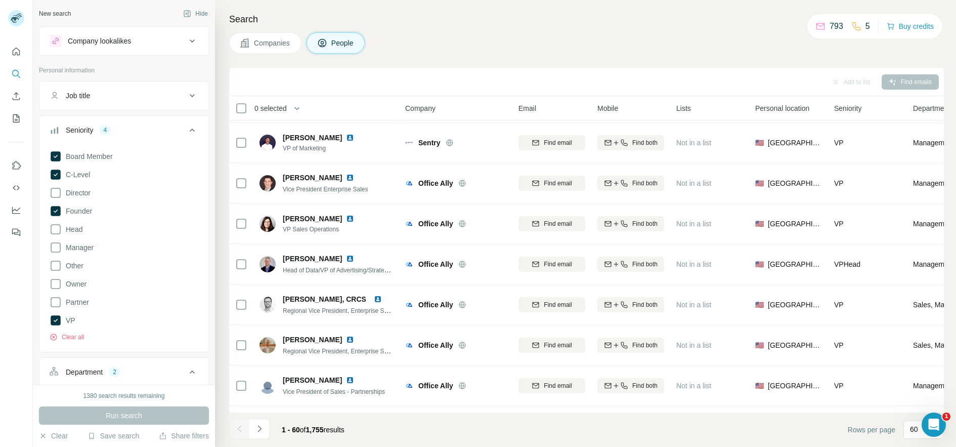
click at [188, 128] on icon at bounding box center [192, 130] width 12 height 12
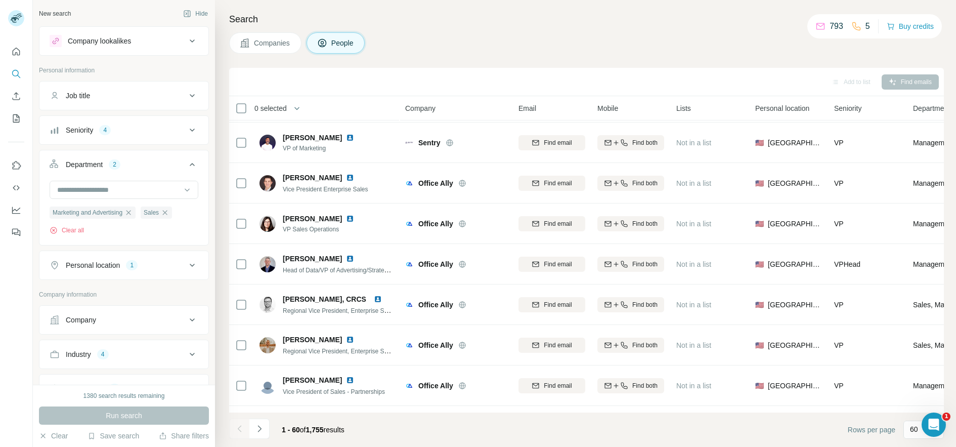
click at [188, 128] on icon at bounding box center [192, 130] width 12 height 12
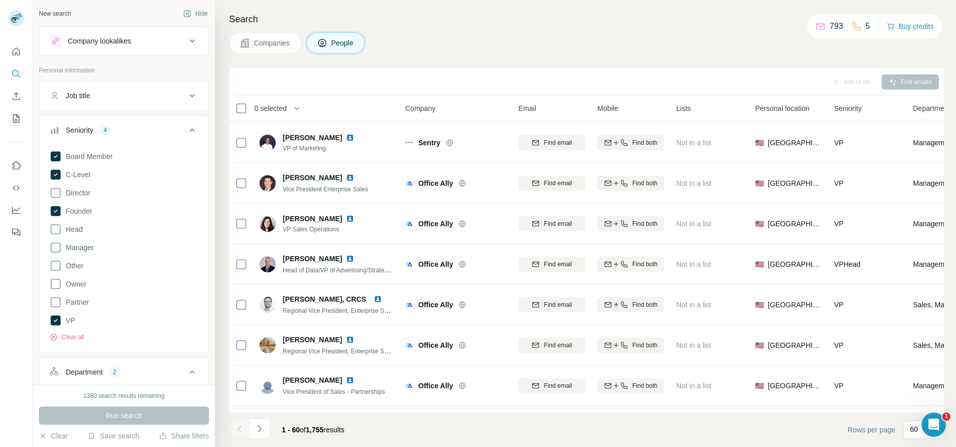
click at [188, 128] on icon at bounding box center [192, 130] width 12 height 12
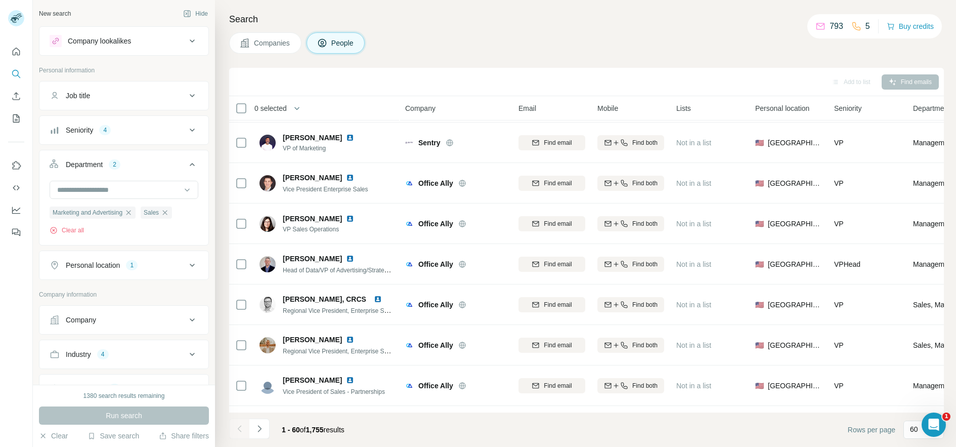
click at [188, 128] on icon at bounding box center [192, 130] width 12 height 12
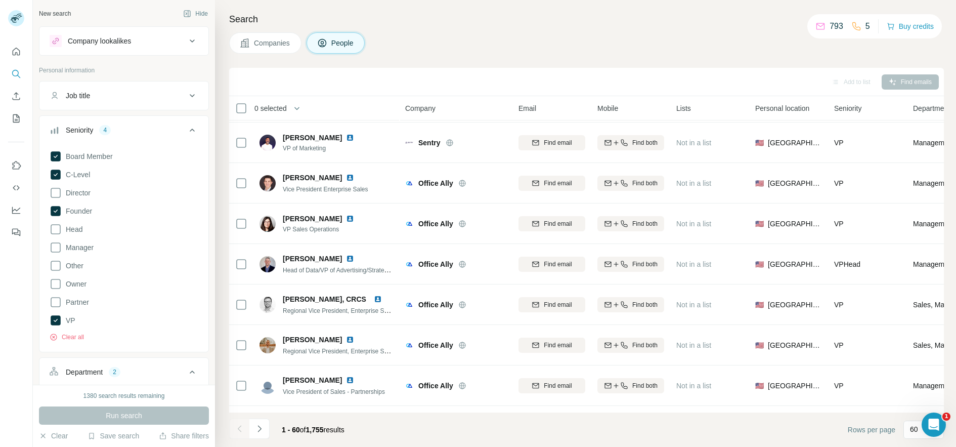
click at [186, 131] on icon at bounding box center [192, 130] width 12 height 12
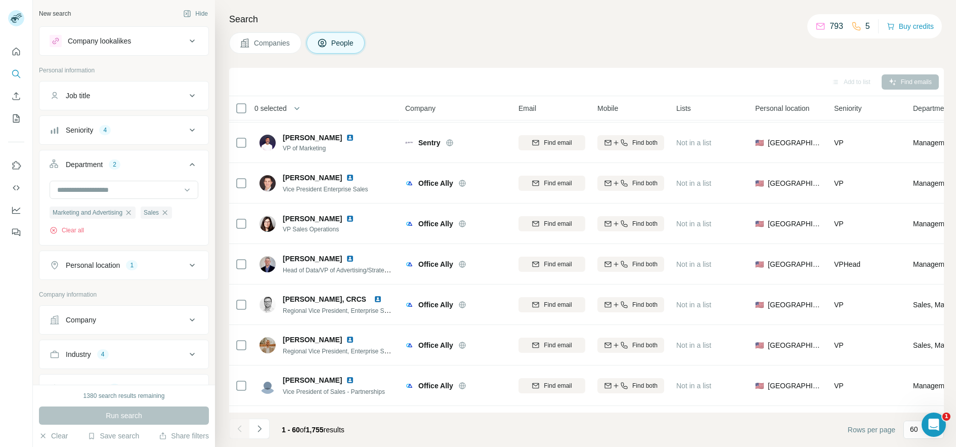
click at [186, 131] on icon at bounding box center [192, 130] width 12 height 12
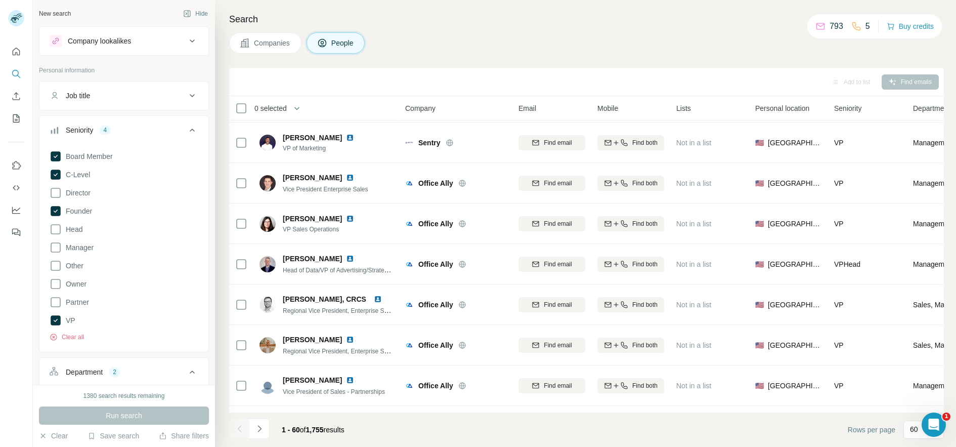
click at [186, 131] on icon at bounding box center [192, 130] width 12 height 12
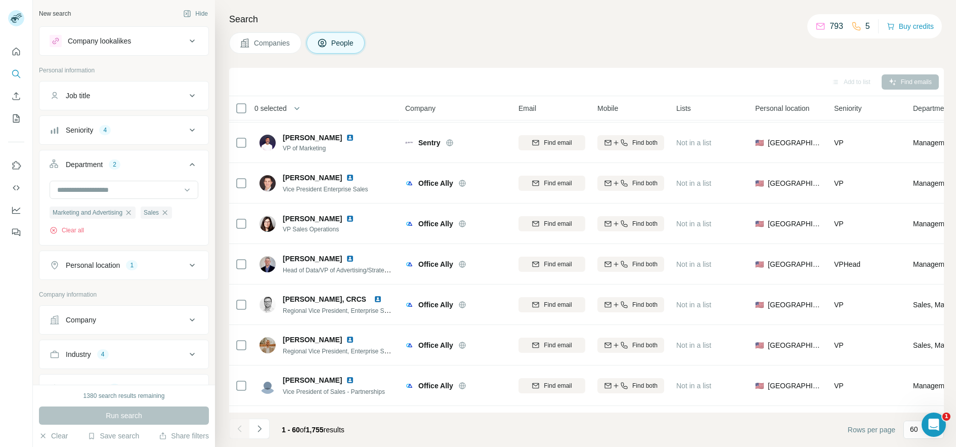
click at [189, 102] on button "Job title" at bounding box center [123, 95] width 169 height 24
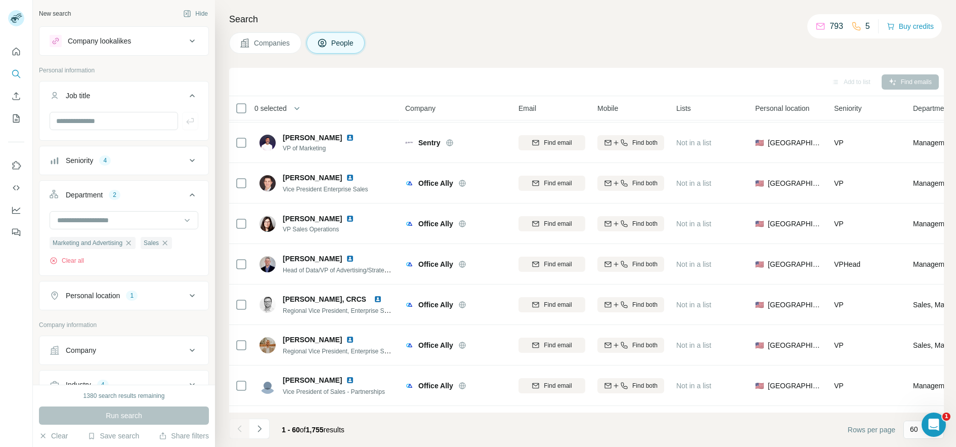
click at [189, 102] on button "Job title" at bounding box center [123, 97] width 169 height 28
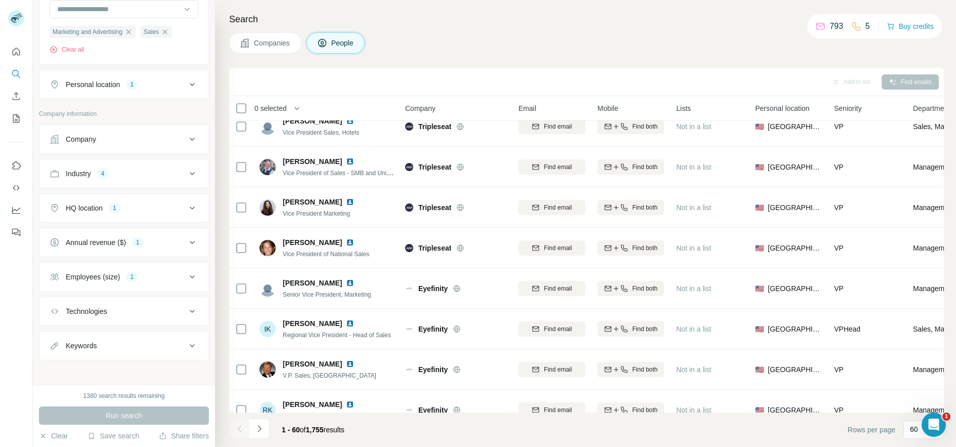
scroll to position [185, 0]
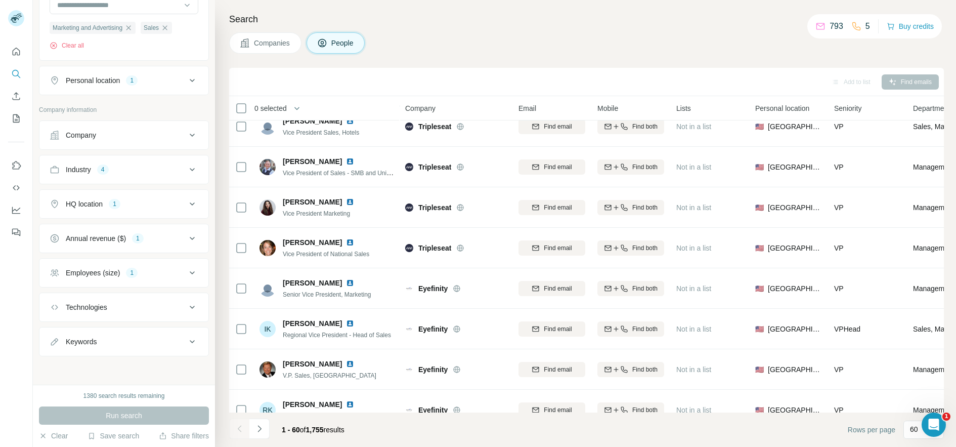
click at [155, 308] on div "Technologies" at bounding box center [118, 307] width 137 height 10
click at [175, 297] on button "Technologies" at bounding box center [123, 308] width 169 height 28
click at [186, 233] on icon at bounding box center [192, 238] width 12 height 12
click at [192, 240] on button "Annual revenue ($) 1" at bounding box center [123, 240] width 169 height 28
click at [176, 275] on div "Employees (size) 1" at bounding box center [118, 273] width 137 height 10
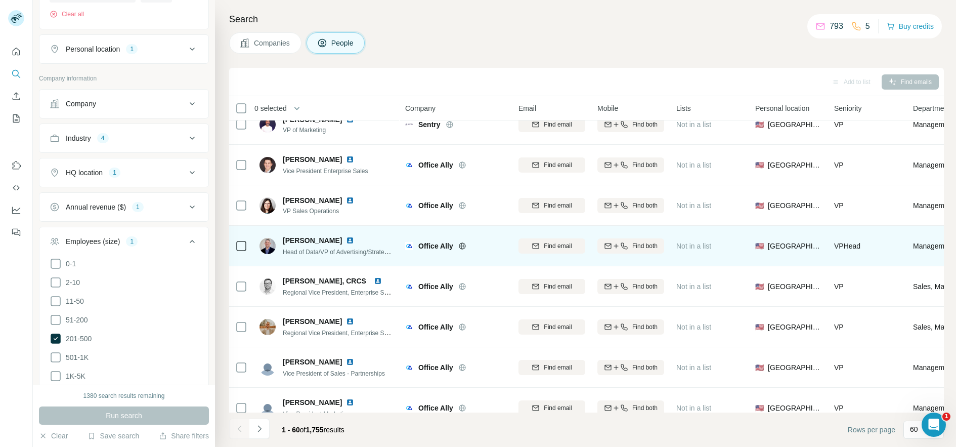
scroll to position [1184, 0]
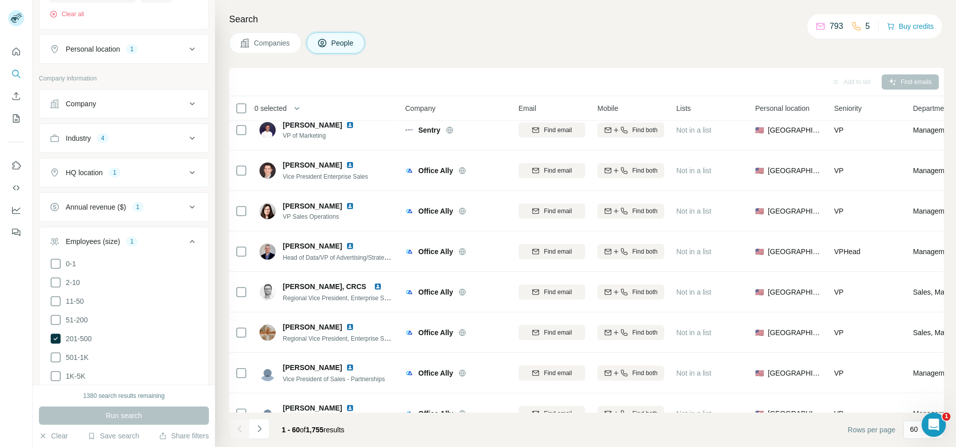
click at [188, 241] on icon at bounding box center [192, 241] width 12 height 12
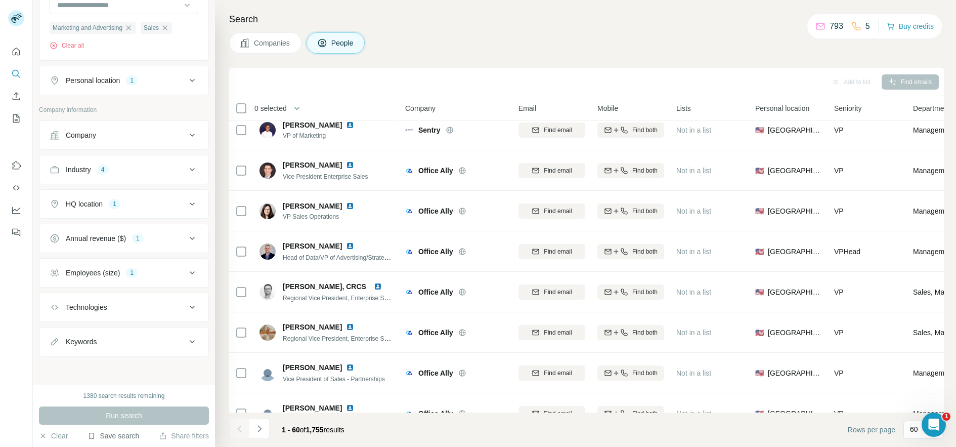
click at [99, 435] on button "Save search" at bounding box center [113, 435] width 52 height 10
click at [131, 391] on div "Save search" at bounding box center [141, 397] width 107 height 20
click at [113, 438] on button "Save search" at bounding box center [113, 435] width 52 height 10
click at [123, 397] on div "Save search" at bounding box center [141, 397] width 107 height 20
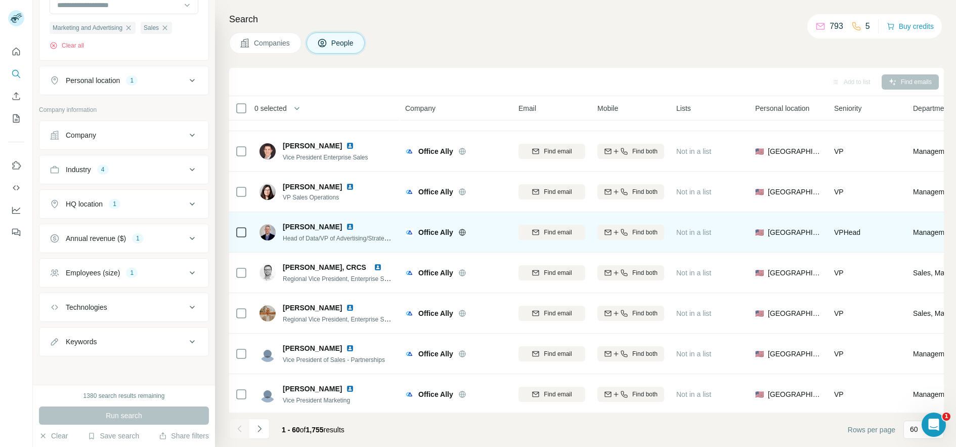
scroll to position [1207, 0]
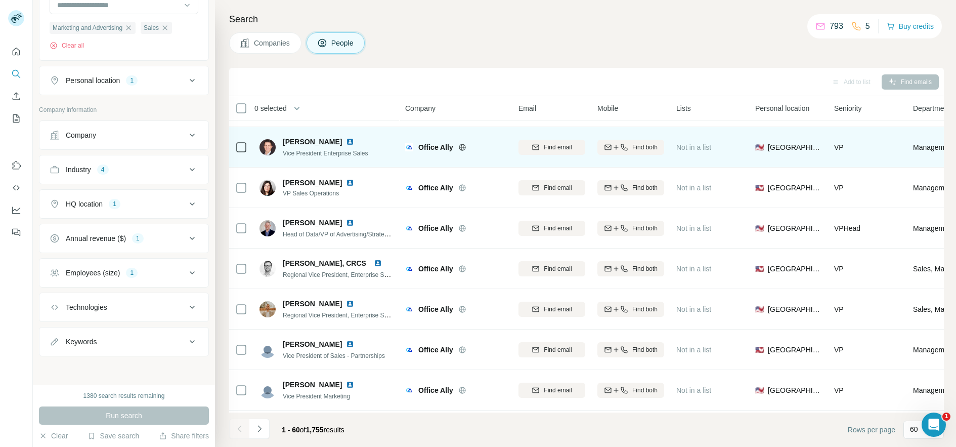
click at [463, 148] on icon at bounding box center [462, 147] width 8 height 8
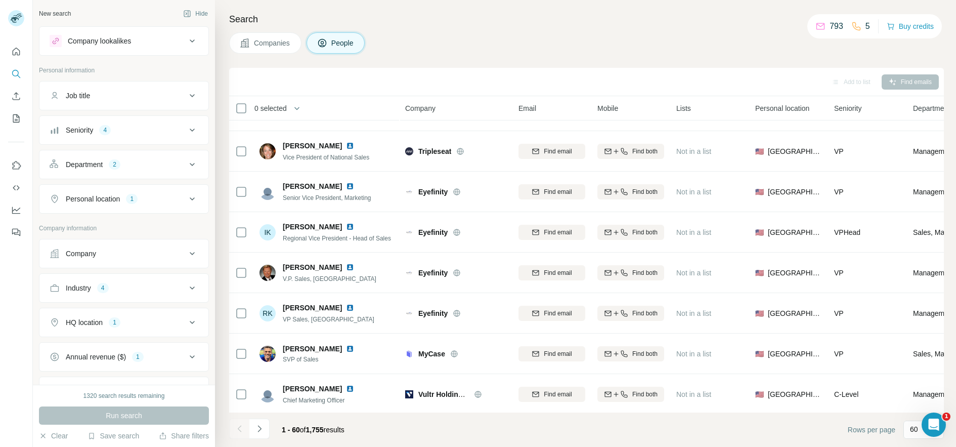
scroll to position [2141, 0]
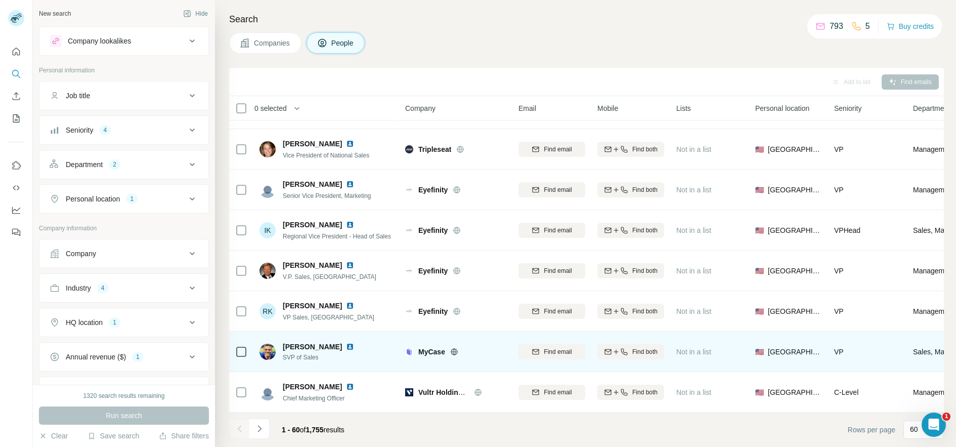
click at [452, 348] on icon at bounding box center [454, 351] width 7 height 7
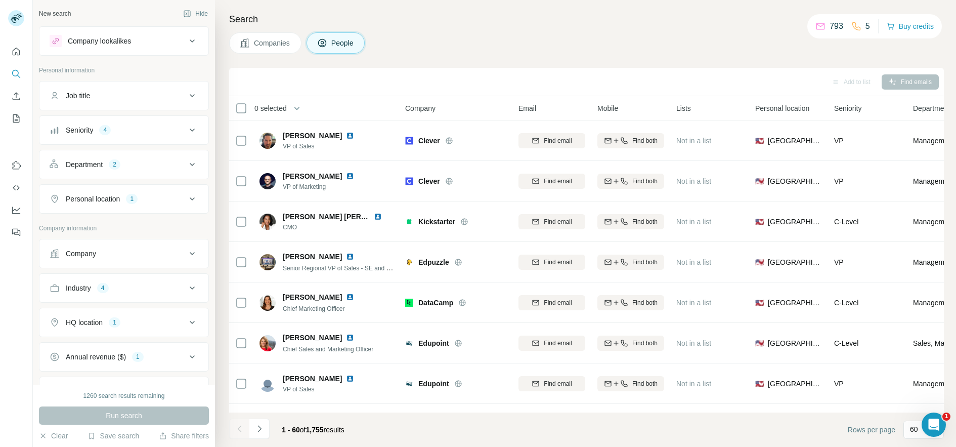
click at [129, 291] on div "Industry 4" at bounding box center [118, 288] width 137 height 10
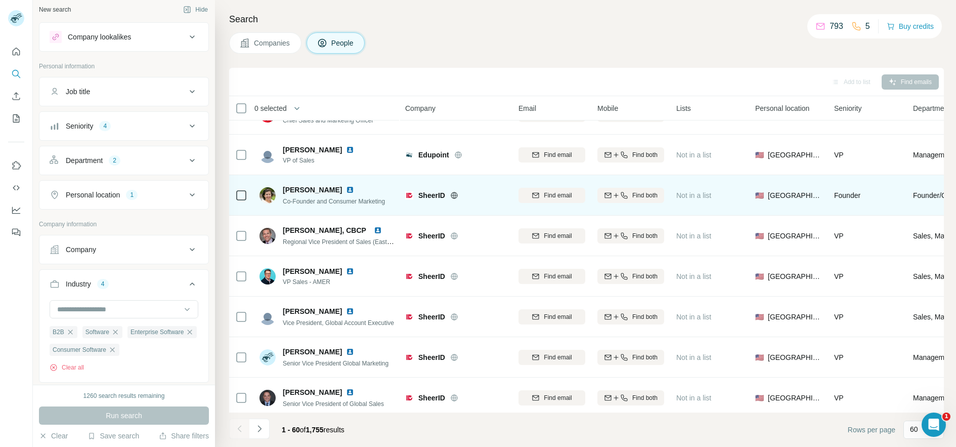
scroll to position [208, 0]
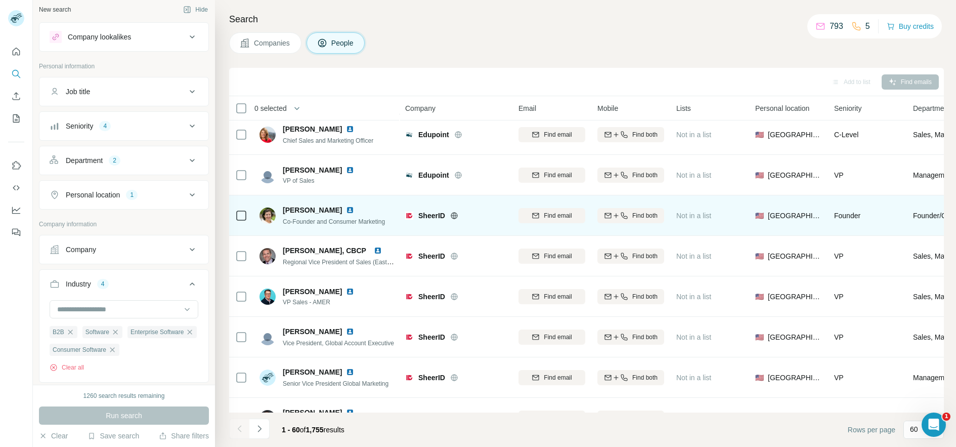
click at [456, 215] on icon at bounding box center [454, 215] width 7 height 1
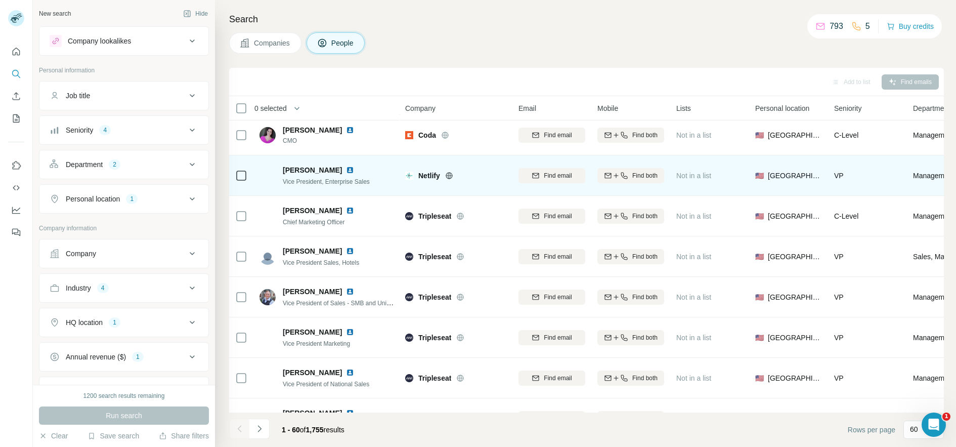
scroll to position [1906, 0]
click at [450, 172] on icon at bounding box center [449, 175] width 7 height 7
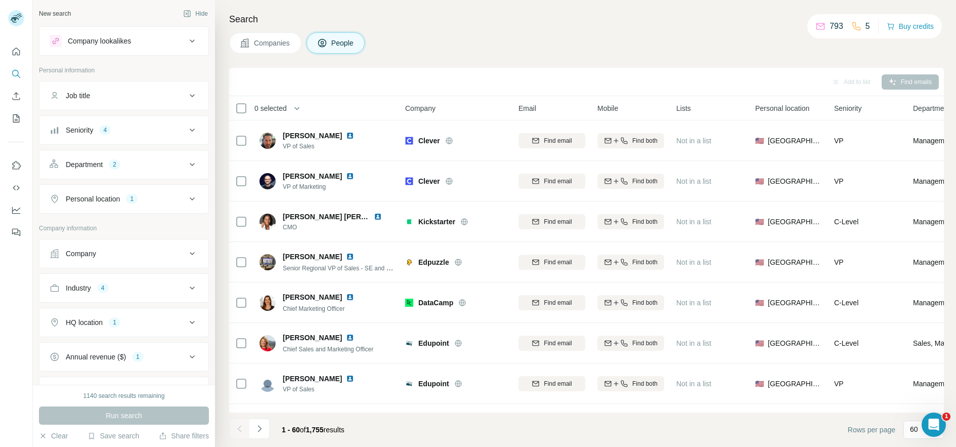
click at [279, 104] on span "0 selected" at bounding box center [270, 108] width 32 height 10
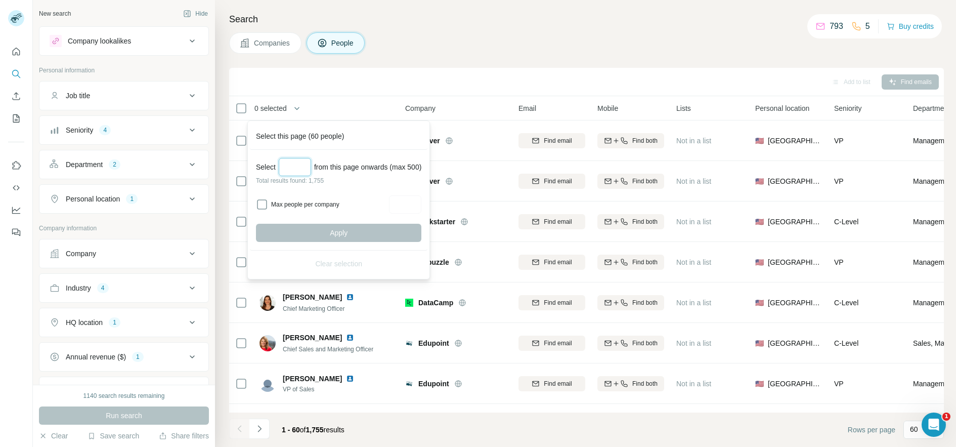
click at [303, 173] on input "Select a number (up to 500)" at bounding box center [295, 167] width 32 height 18
type input "***"
click at [341, 236] on span "Apply" at bounding box center [339, 233] width 18 height 10
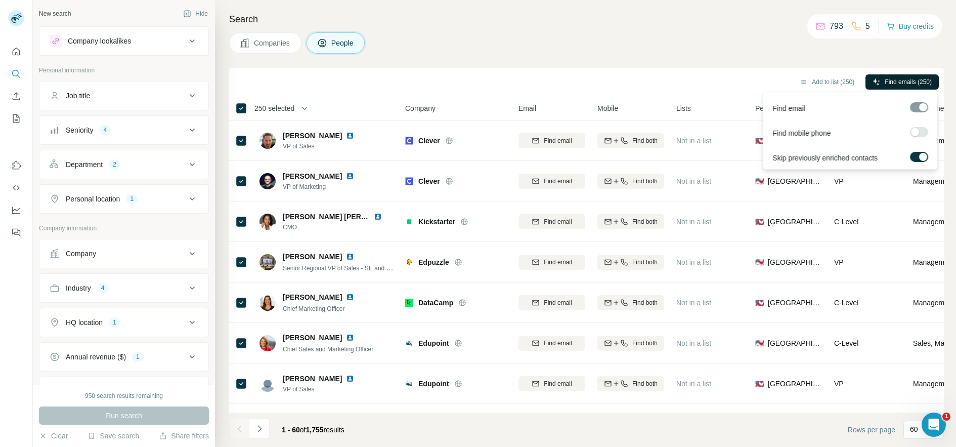
click at [905, 85] on span "Find emails (250)" at bounding box center [907, 81] width 47 height 9
